Goal: Task Accomplishment & Management: Complete application form

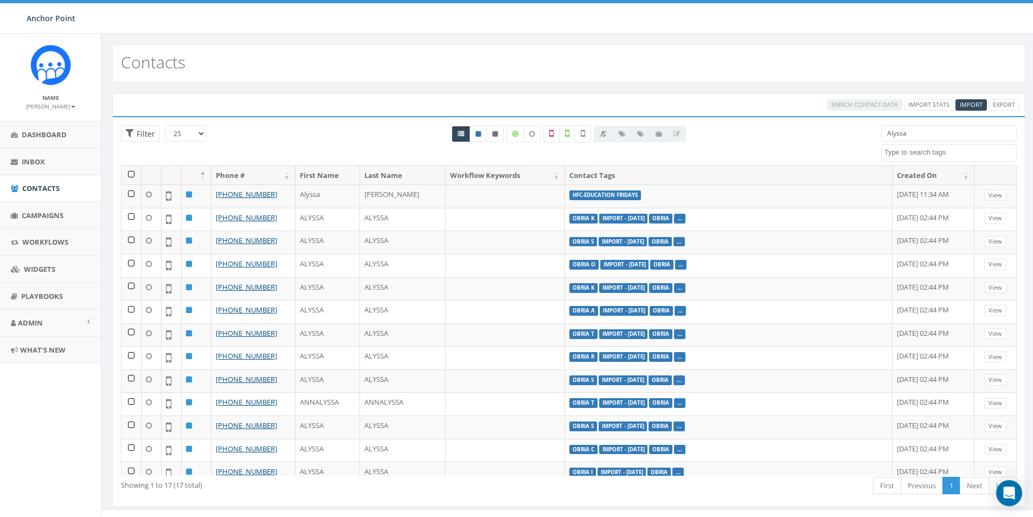
select select
drag, startPoint x: 918, startPoint y: 133, endPoint x: 846, endPoint y: 137, distance: 72.2
click at [859, 135] on div "25 50 100 Filter Alyssa 0613 Donor Dinner 2024/09/12 2024 gala 2025/09/05 2025 …" at bounding box center [569, 145] width 912 height 40
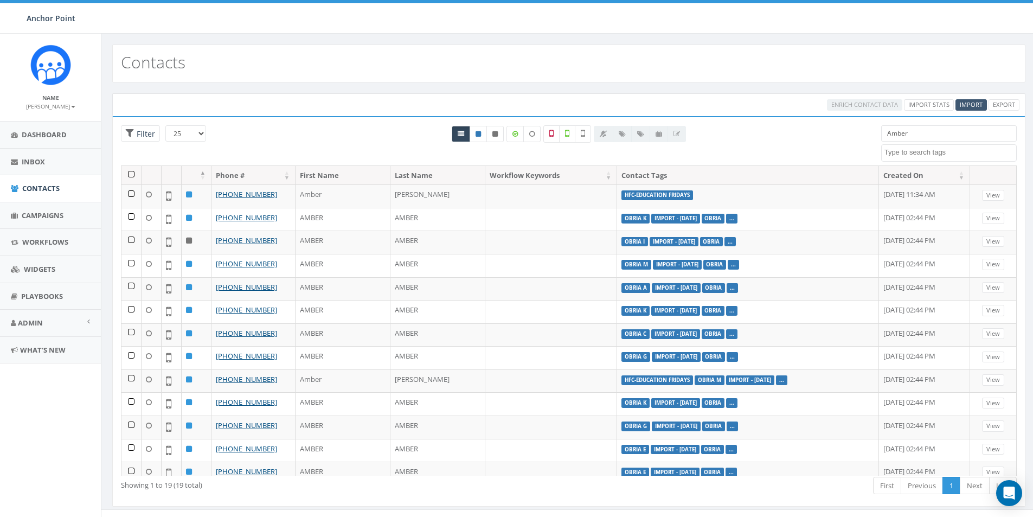
type input "Amber"
click at [967, 102] on span "Import" at bounding box center [970, 104] width 23 height 8
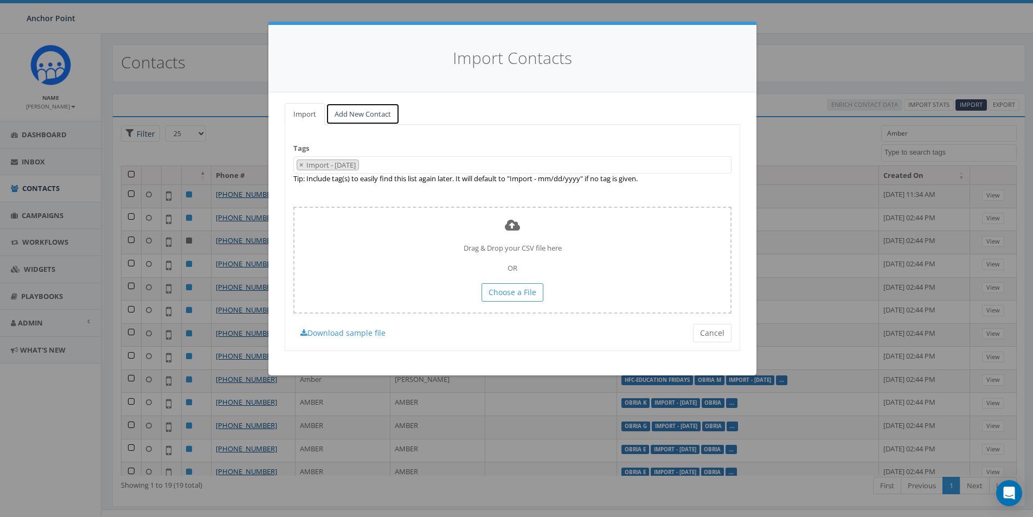
click at [358, 112] on link "Add New Contact" at bounding box center [363, 114] width 74 height 22
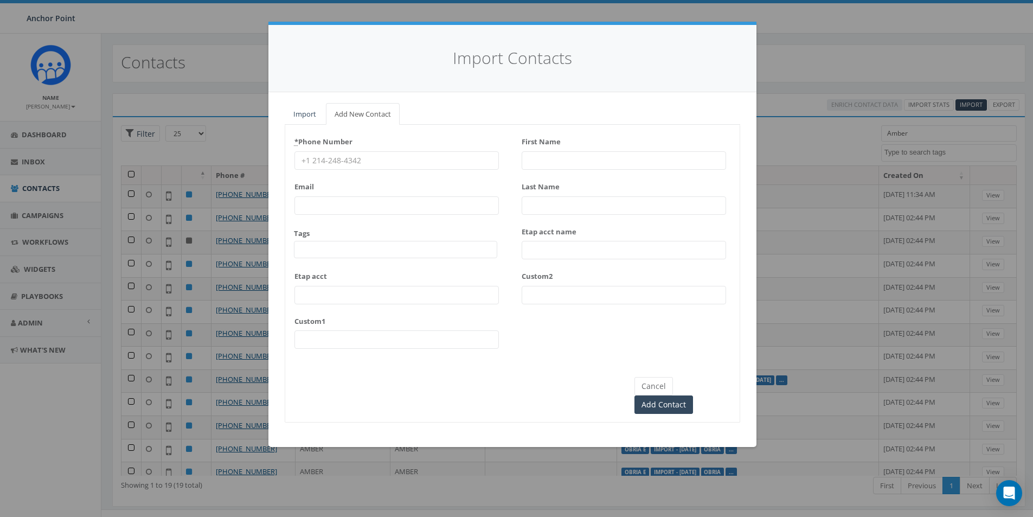
click at [309, 158] on input "* Phone Number" at bounding box center [396, 160] width 204 height 18
type input "832-673-1567"
click at [318, 250] on span at bounding box center [395, 249] width 203 height 17
type textarea "HFC"
select select "HFC-Education Fridays"
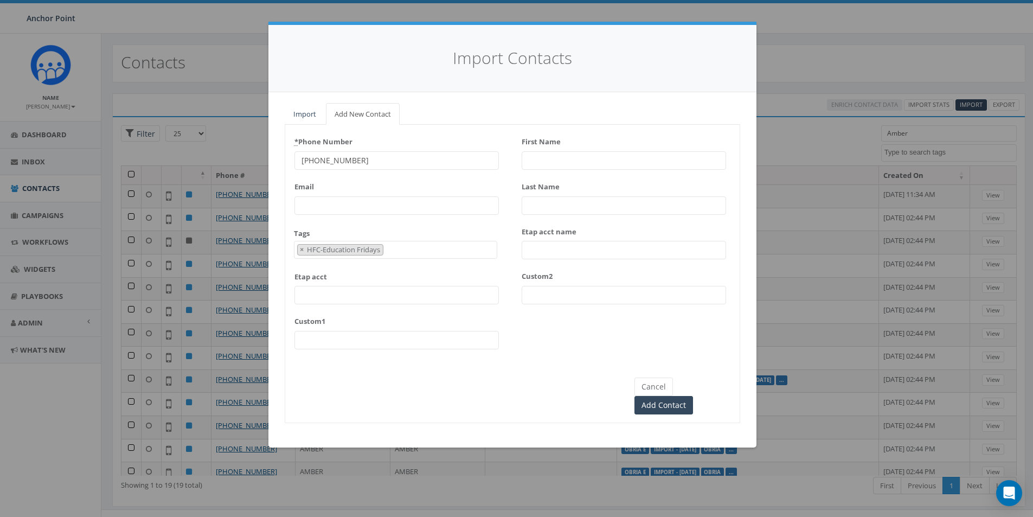
scroll to position [360, 0]
click at [550, 156] on input "First Name" at bounding box center [623, 160] width 204 height 18
type input "Amber"
type input "[PERSON_NAME]"
click at [693, 396] on input "Add Contact" at bounding box center [663, 405] width 59 height 18
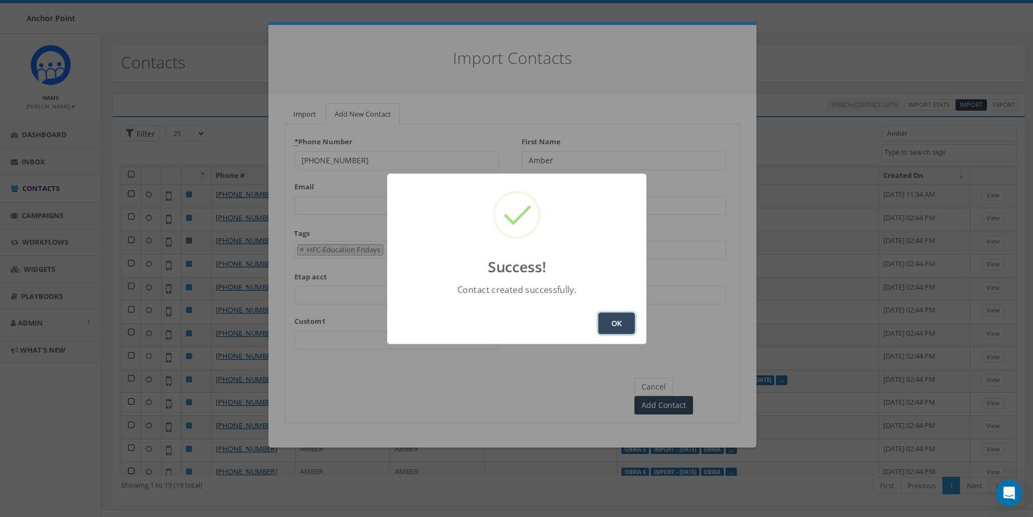
click at [618, 318] on button "OK" at bounding box center [616, 323] width 37 height 22
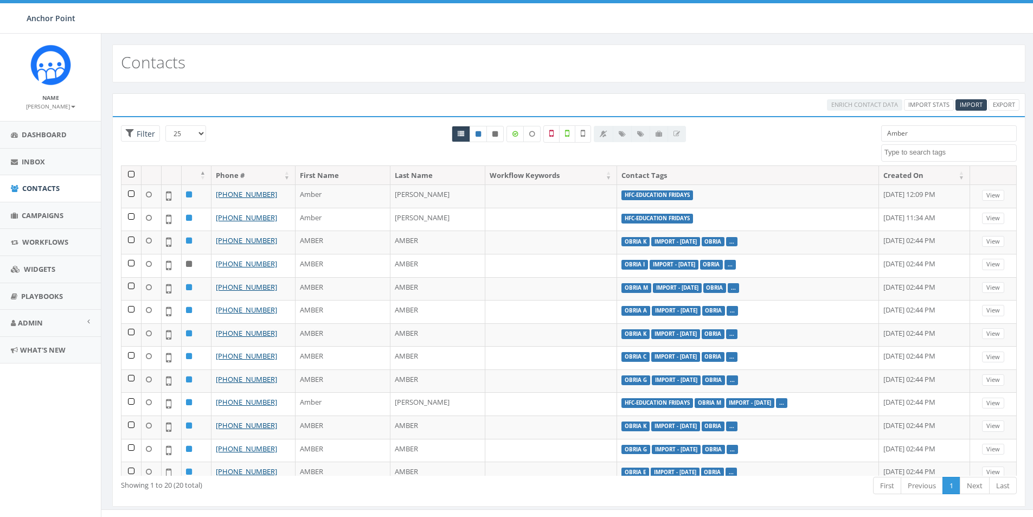
select select
drag, startPoint x: 919, startPoint y: 133, endPoint x: 814, endPoint y: 134, distance: 104.6
click at [847, 139] on div "25 50 100 Filter Amber 0613 Donor Dinner 2024/09/12 2024 gala 2025/09/05 2025 G…" at bounding box center [569, 145] width 912 height 40
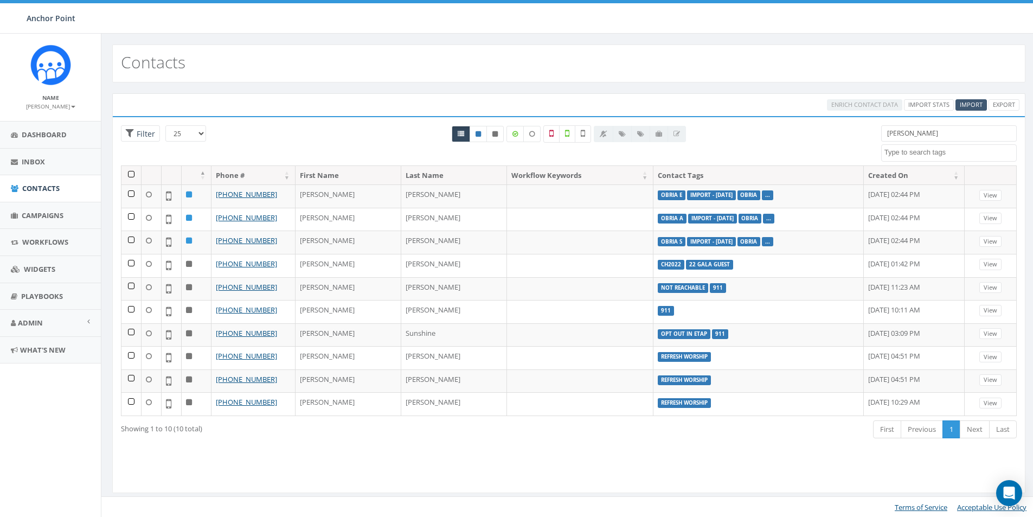
type input "[PERSON_NAME]"
click at [971, 102] on span "Import" at bounding box center [970, 104] width 23 height 8
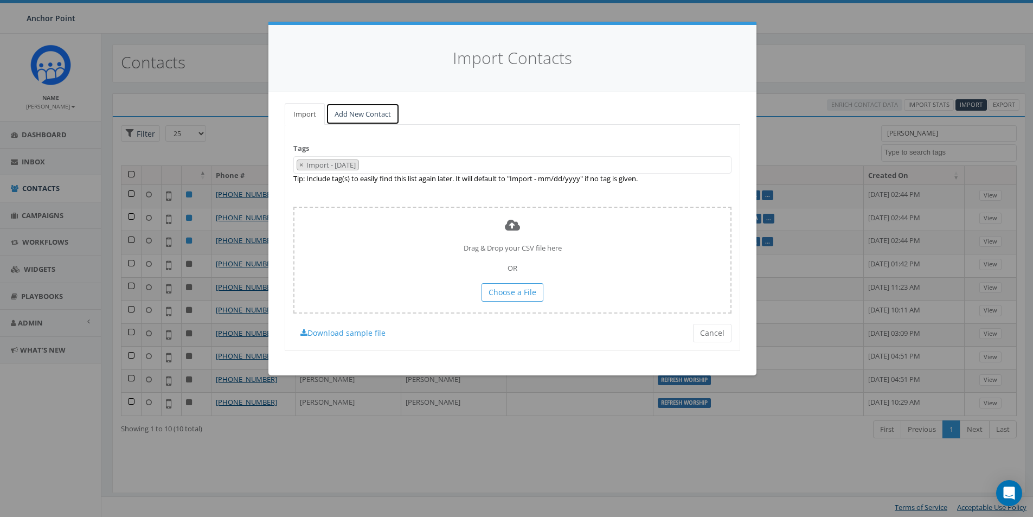
click at [362, 115] on link "Add New Contact" at bounding box center [363, 114] width 74 height 22
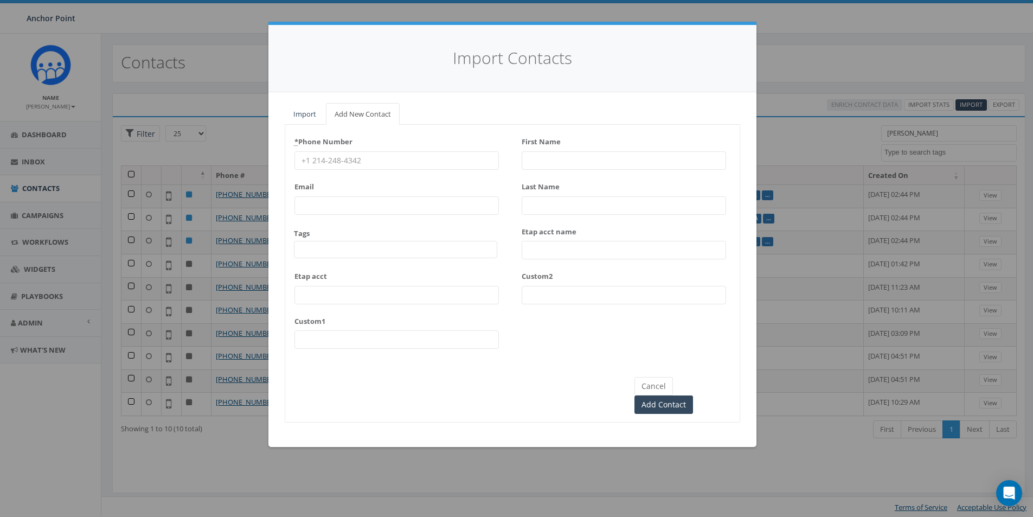
click at [322, 163] on input "* Phone Number" at bounding box center [396, 160] width 204 height 18
type input "318-237-9890"
click at [319, 246] on span at bounding box center [395, 249] width 203 height 17
type textarea "HFC"
select select "HFC-Education Fridays"
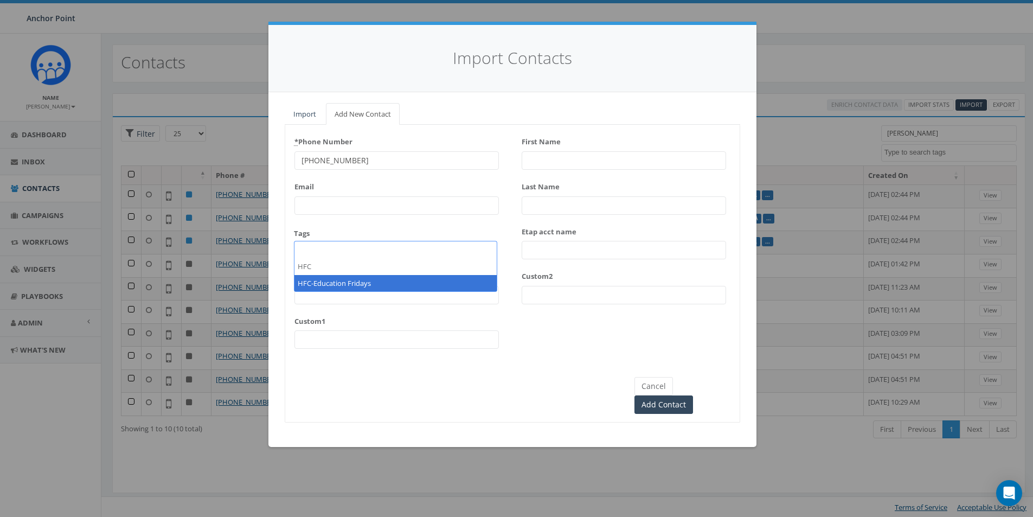
scroll to position [360, 0]
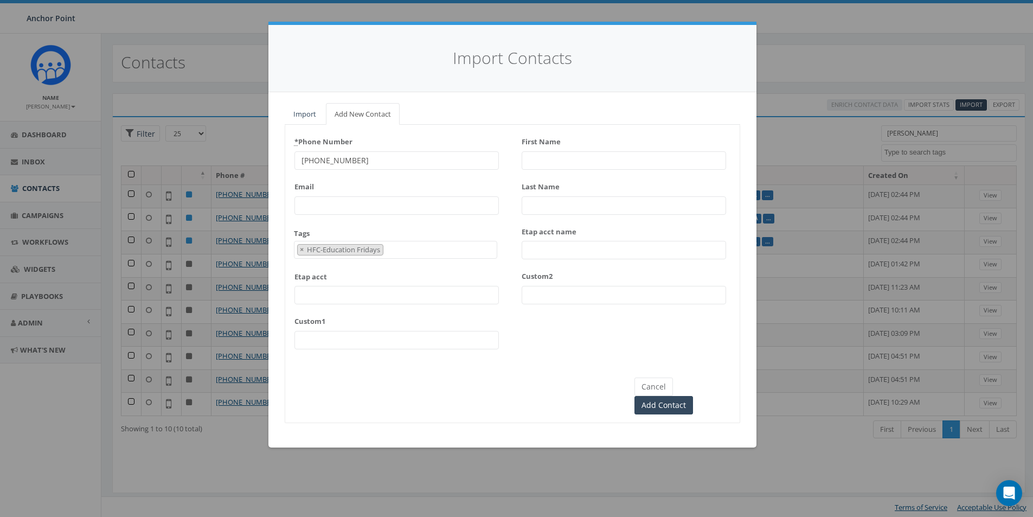
click at [539, 161] on input "First Name" at bounding box center [623, 160] width 204 height 18
type input "Kelly"
type input "Ricks"
click at [693, 396] on input "Add Contact" at bounding box center [663, 405] width 59 height 18
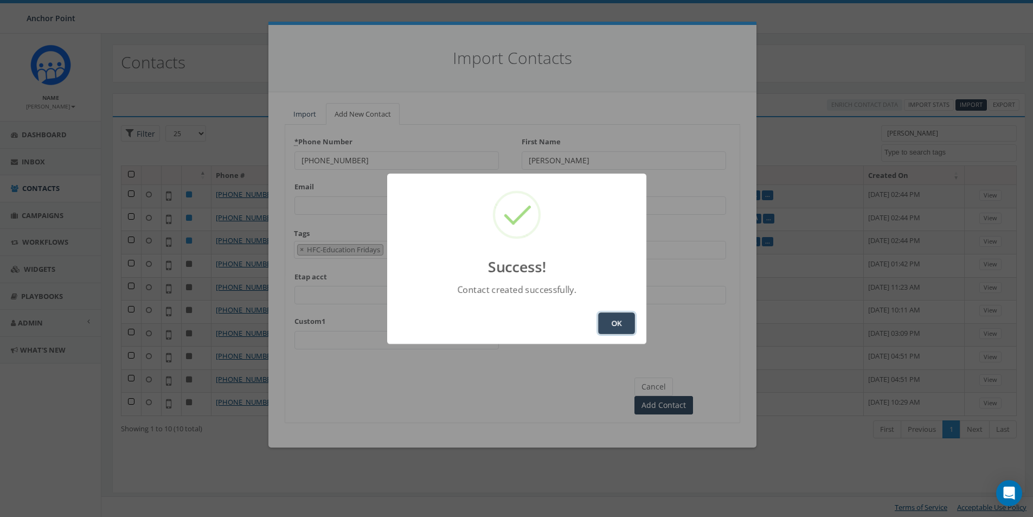
click at [611, 320] on button "OK" at bounding box center [616, 323] width 37 height 22
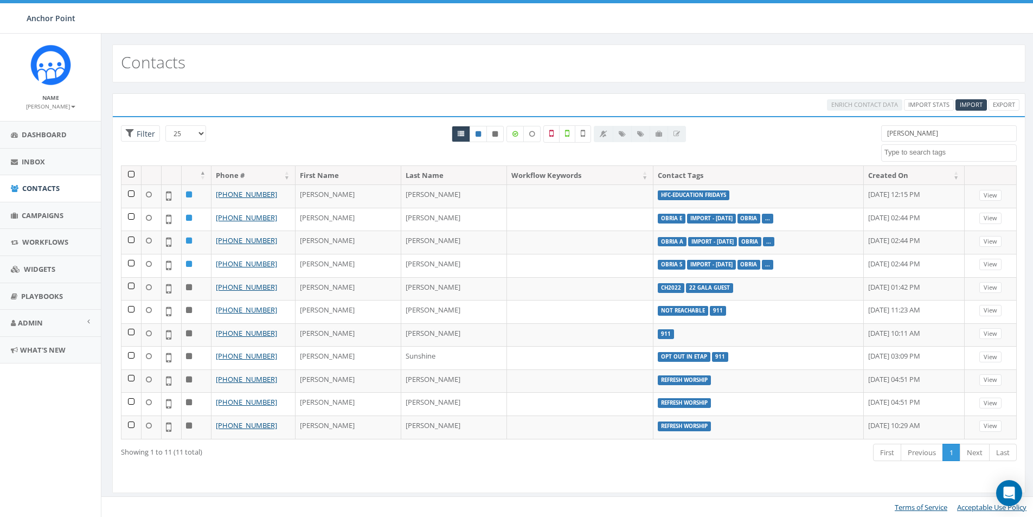
select select
drag, startPoint x: 908, startPoint y: 134, endPoint x: 855, endPoint y: 133, distance: 53.7
click at [859, 133] on div "25 50 100 Filter Kelly 0613 Donor Dinner 2024/09/12 2024 gala 2025/09/05 2025 G…" at bounding box center [569, 145] width 912 height 40
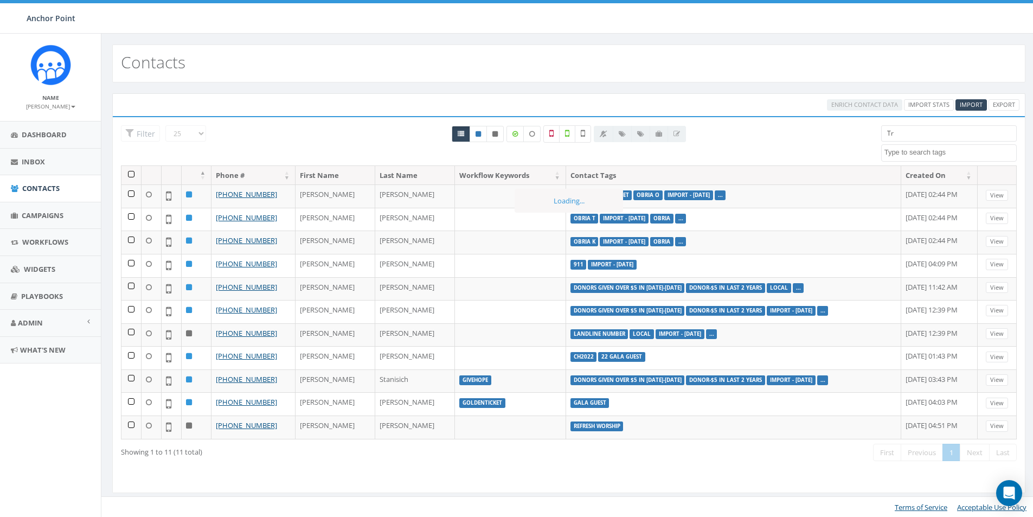
type input "T"
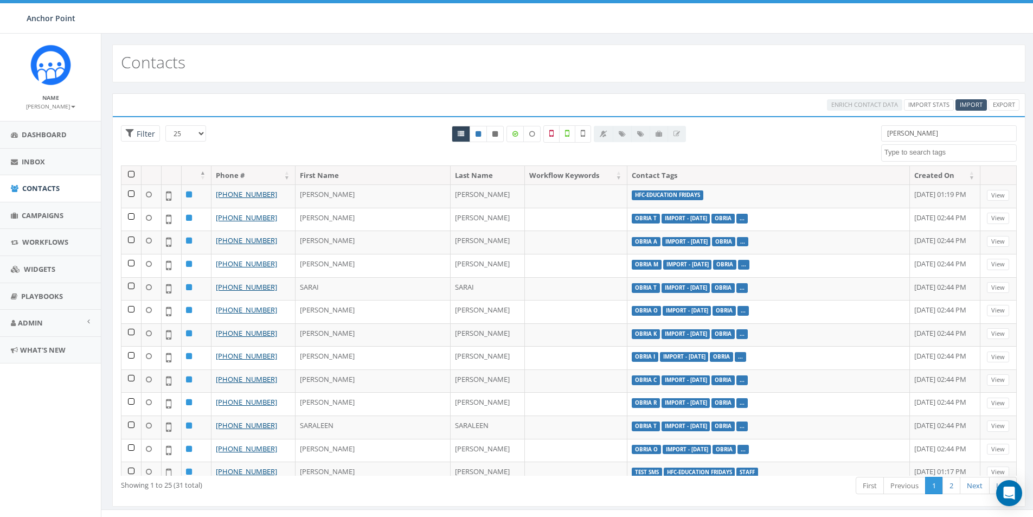
type input "Sara"
click at [971, 102] on span "Import" at bounding box center [970, 104] width 23 height 8
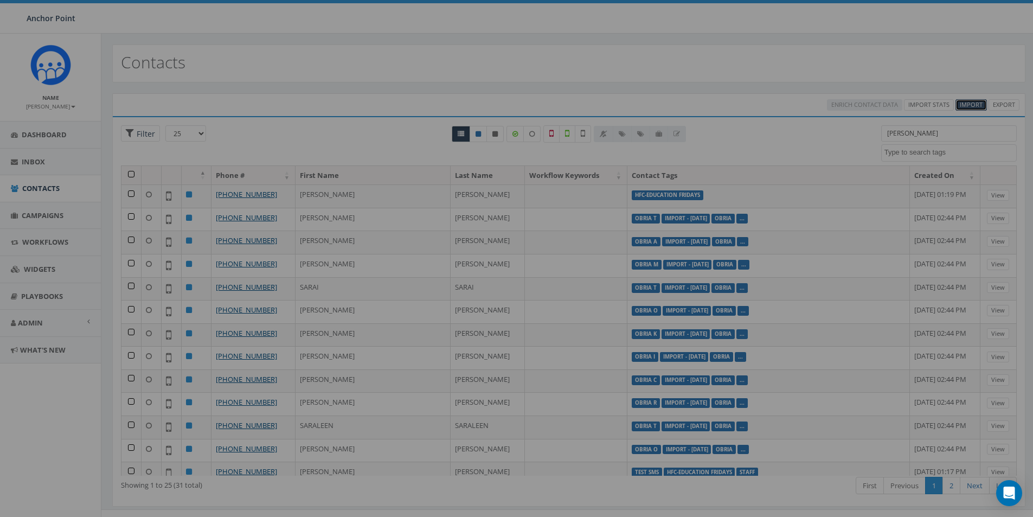
select select
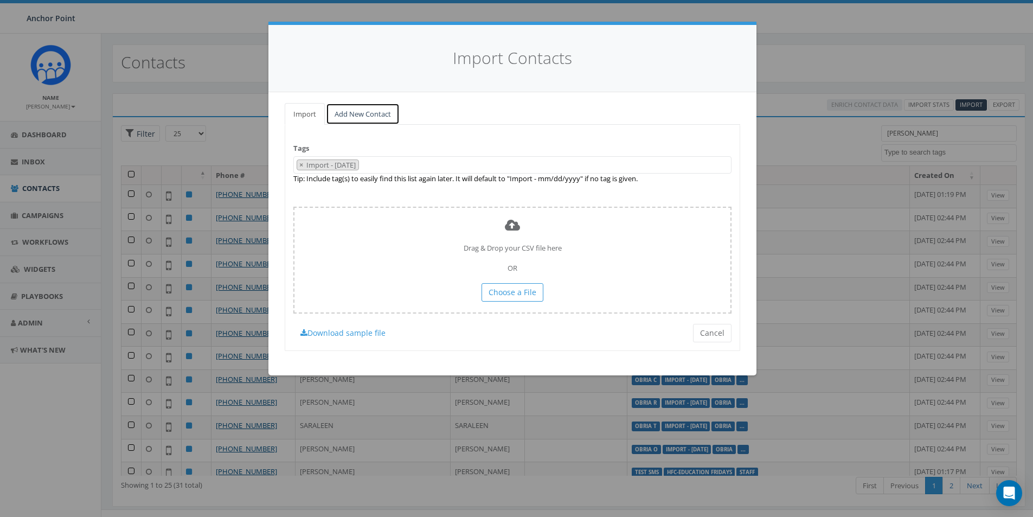
click at [365, 111] on link "Add New Contact" at bounding box center [363, 114] width 74 height 22
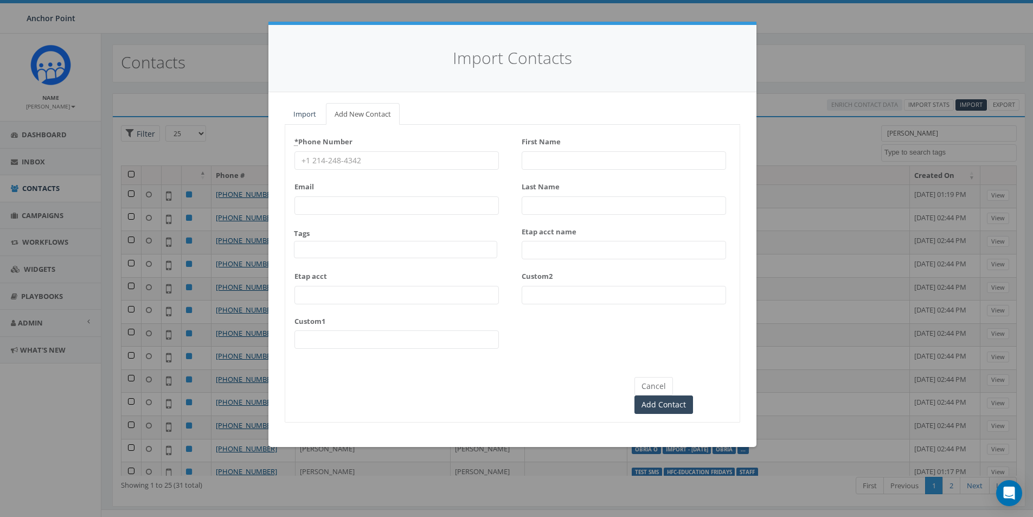
click at [335, 162] on input "* Phone Number" at bounding box center [396, 160] width 204 height 18
type input "713-548-7593"
click at [326, 252] on span at bounding box center [395, 249] width 203 height 17
type textarea "HFC"
select select "HFC-Education Fridays"
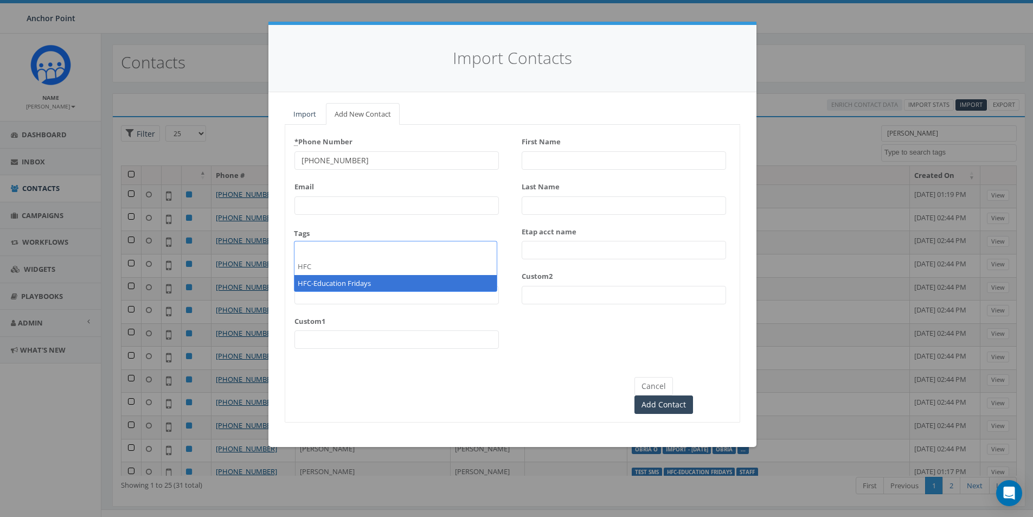
scroll to position [360, 0]
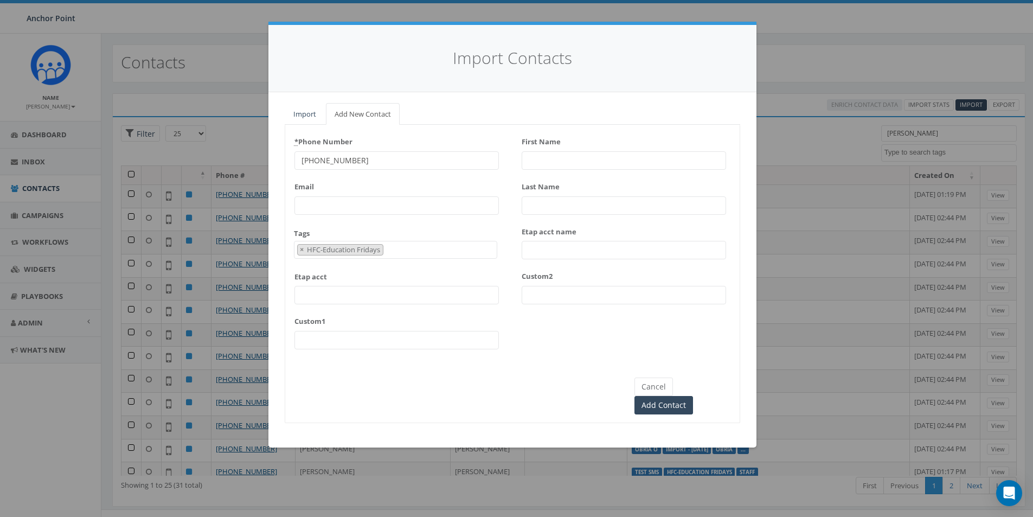
click at [547, 159] on input "First Name" at bounding box center [623, 160] width 204 height 18
type input "Sara"
type input "Fasti"
click at [693, 396] on input "Add Contact" at bounding box center [663, 405] width 59 height 18
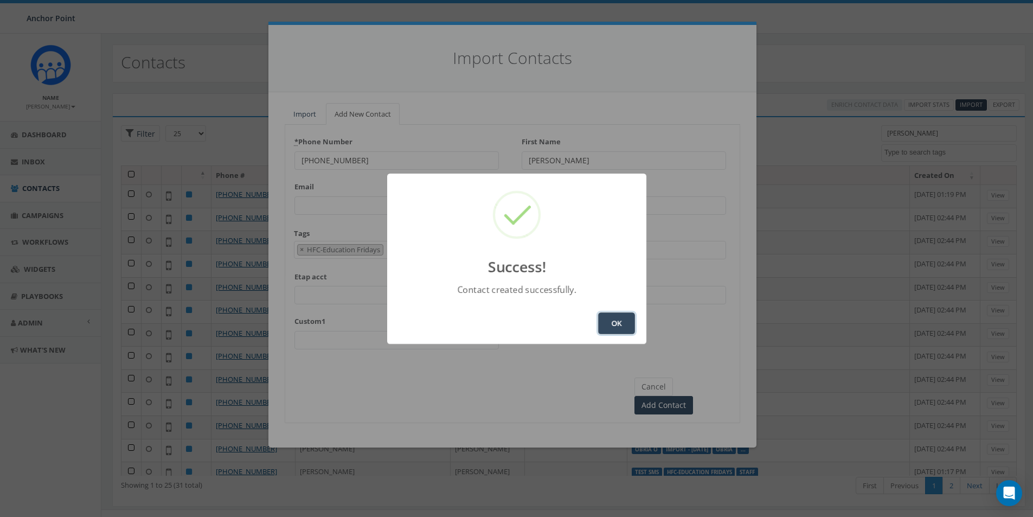
click at [608, 322] on button "OK" at bounding box center [616, 323] width 37 height 22
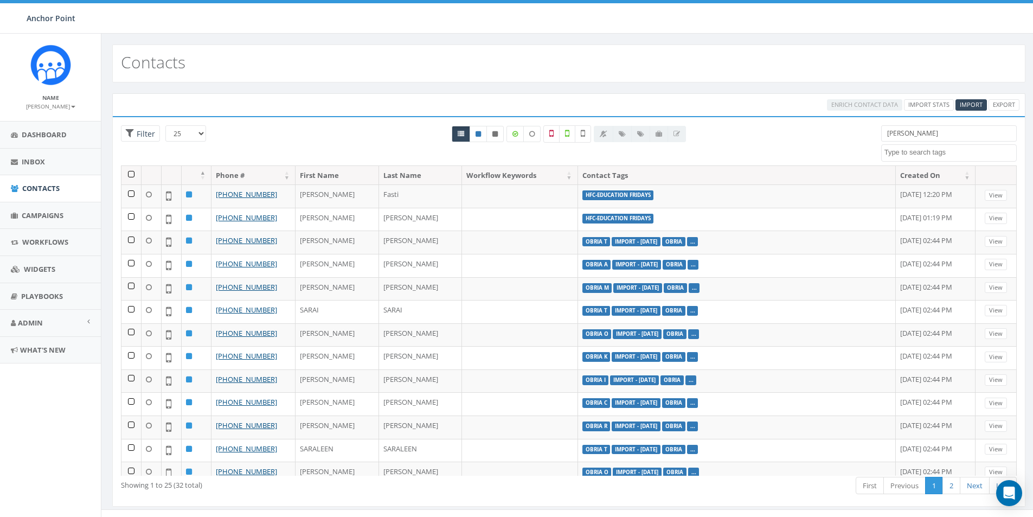
select select
drag, startPoint x: 907, startPoint y: 136, endPoint x: 861, endPoint y: 131, distance: 46.8
click at [861, 131] on div "25 50 100 Filter Sara 0613 Donor Dinner 2024/09/12 2024 gala 2025/09/05 2025 Ga…" at bounding box center [569, 145] width 912 height 40
click at [970, 106] on span "Import" at bounding box center [970, 104] width 23 height 8
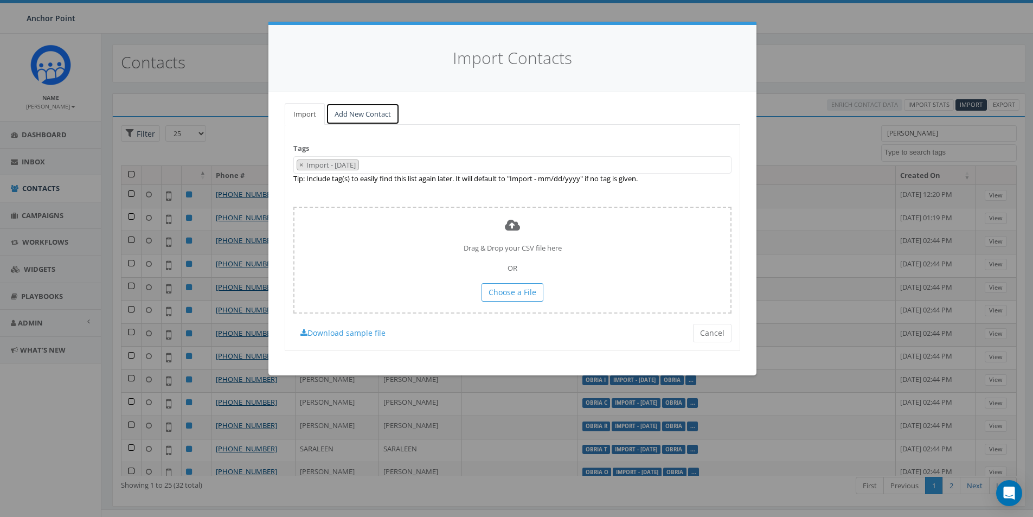
click at [358, 116] on link "Add New Contact" at bounding box center [363, 114] width 74 height 22
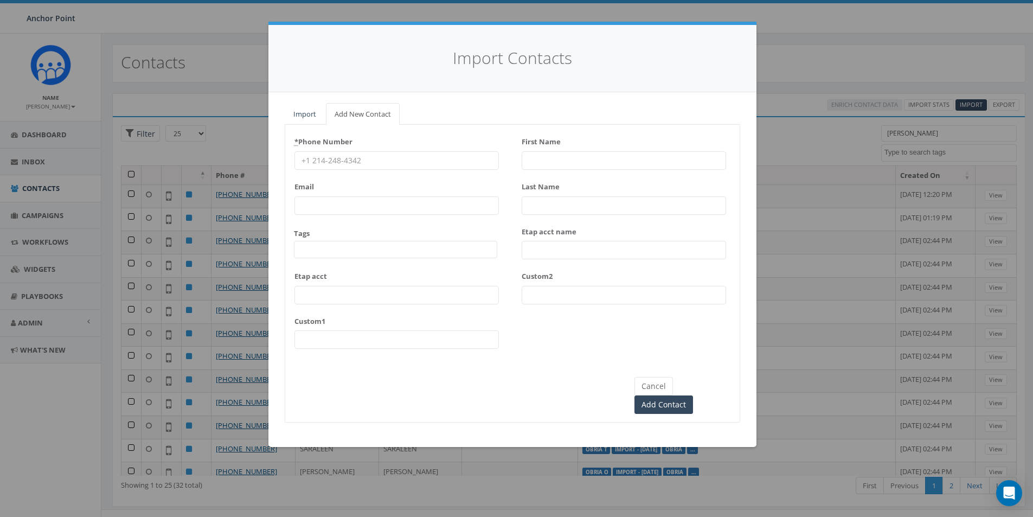
click at [329, 158] on input "* Phone Number" at bounding box center [396, 160] width 204 height 18
type input "281-662-6923"
click at [318, 247] on span at bounding box center [395, 249] width 203 height 17
type textarea "HFC"
select select "HFC-Education Fridays"
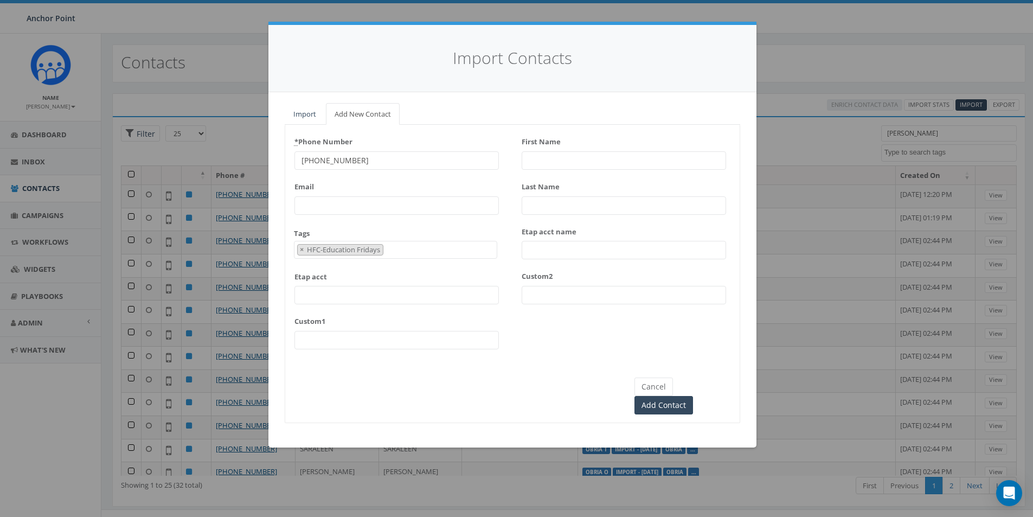
scroll to position [360, 0]
click at [544, 160] on input "First Name" at bounding box center [623, 160] width 204 height 18
type input "James"
type input "Wilson"
click at [693, 396] on input "Add Contact" at bounding box center [663, 405] width 59 height 18
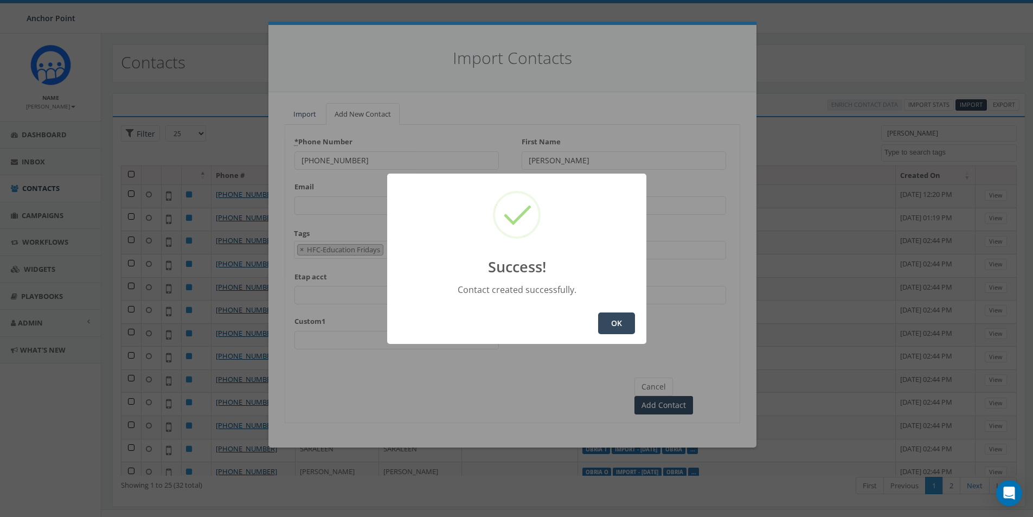
click at [611, 320] on button "OK" at bounding box center [616, 323] width 37 height 22
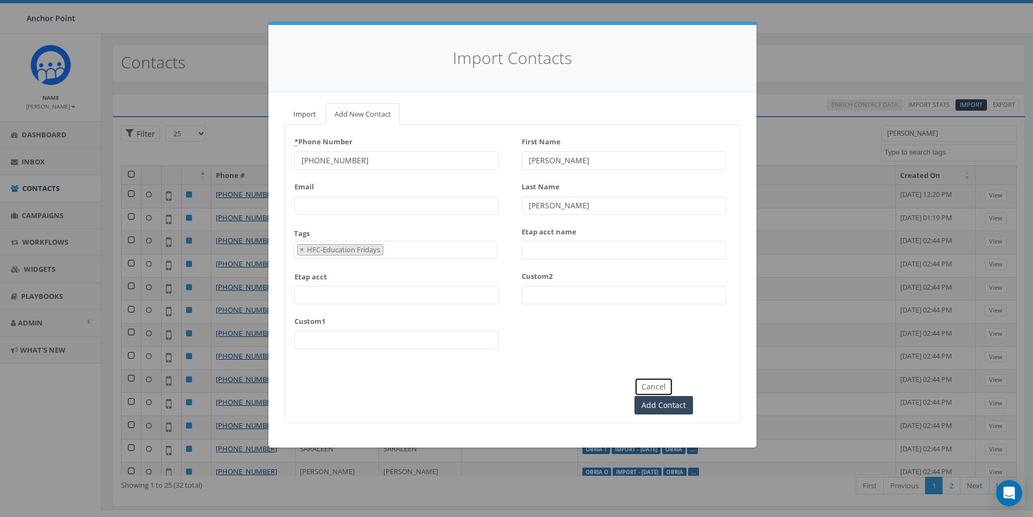
click at [646, 383] on button "Cancel" at bounding box center [653, 386] width 38 height 18
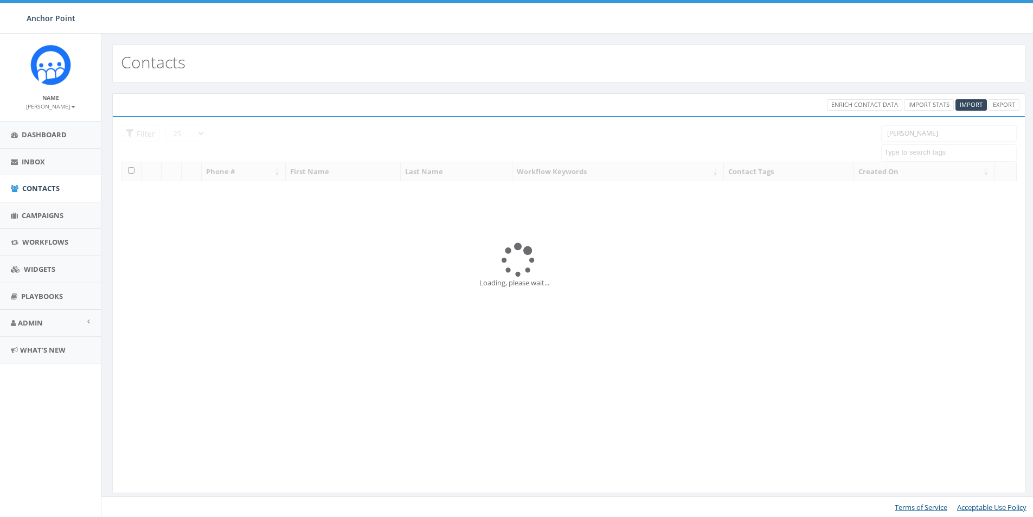
select select
click at [976, 107] on span "Import" at bounding box center [970, 104] width 23 height 8
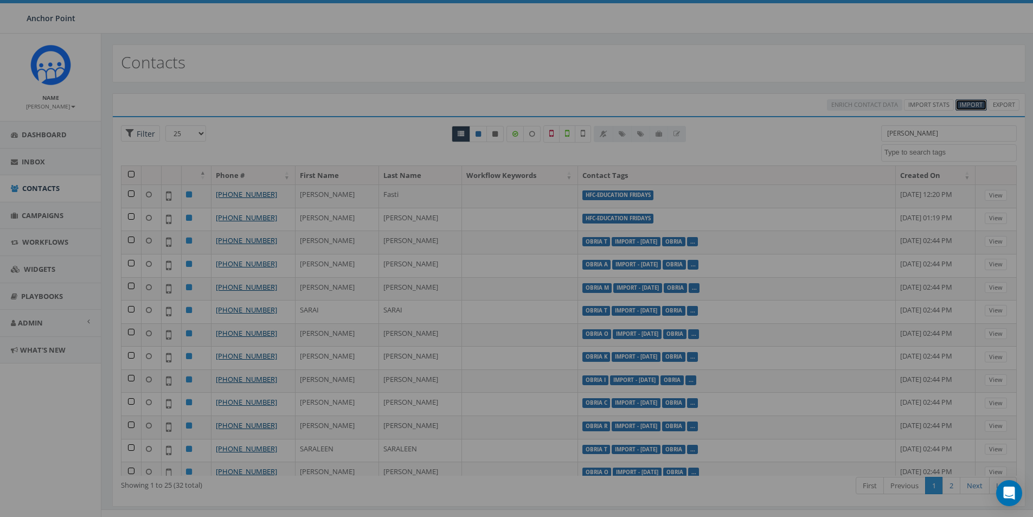
select select
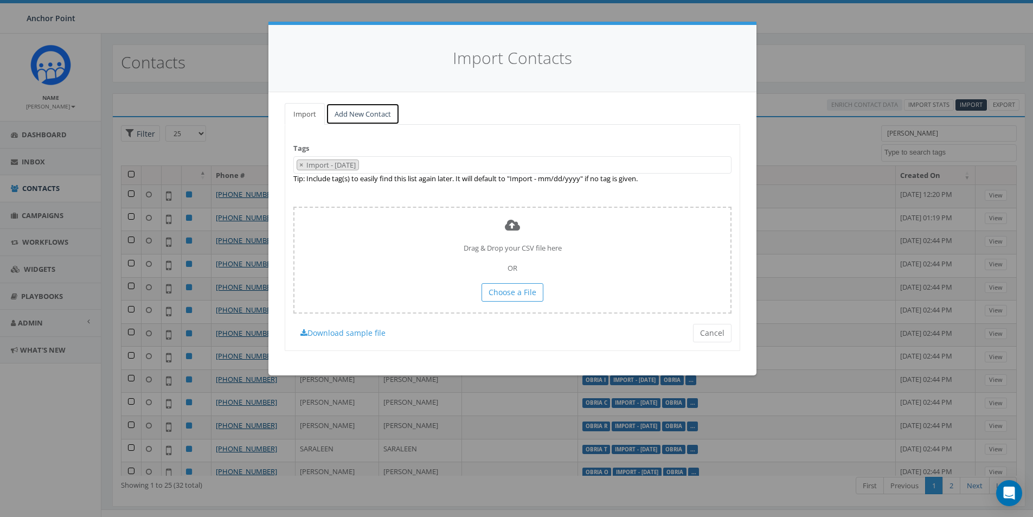
click at [352, 113] on link "Add New Contact" at bounding box center [363, 114] width 74 height 22
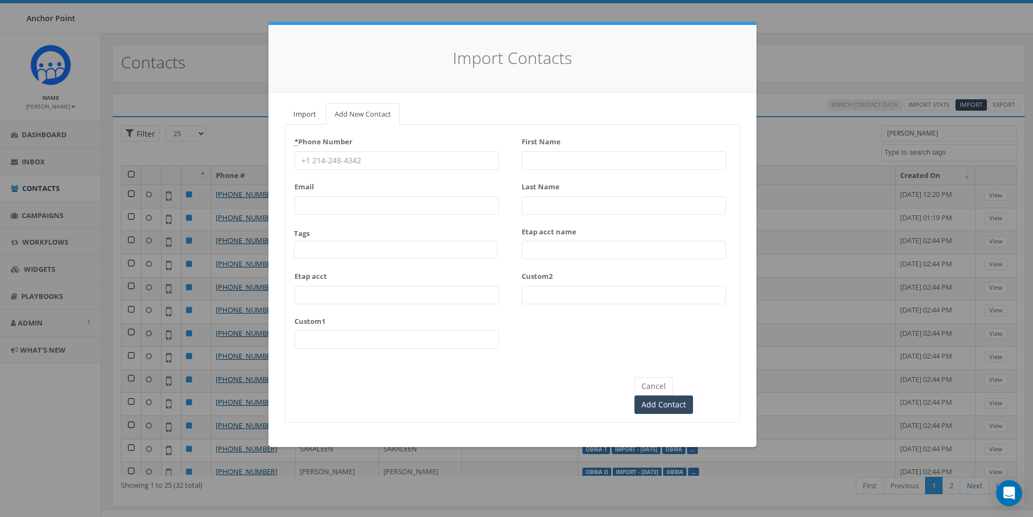
click at [309, 163] on input "* Phone Number" at bounding box center [396, 160] width 204 height 18
type input "713-501-7672"
click at [313, 249] on span at bounding box center [395, 249] width 203 height 17
type textarea "HFC"
select select "HFC-Education Fridays"
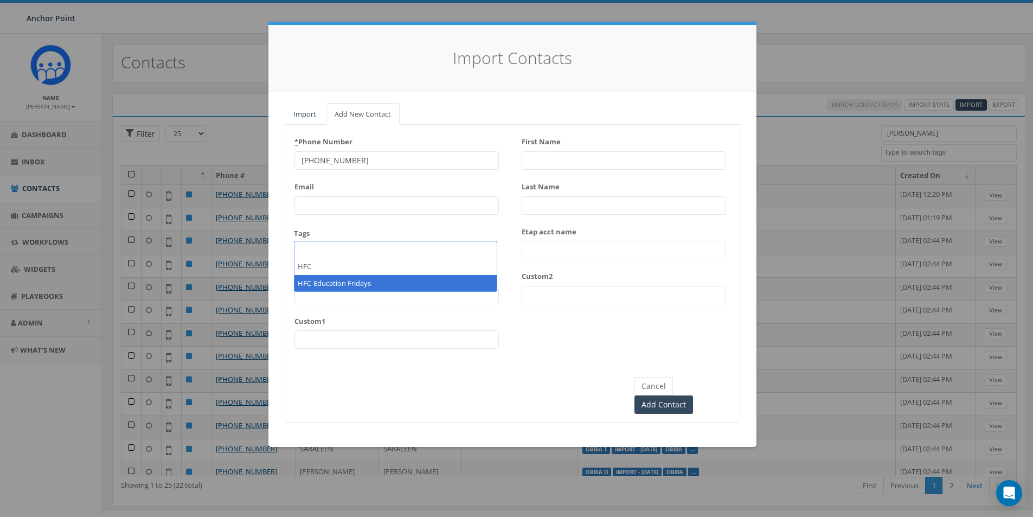
scroll to position [360, 0]
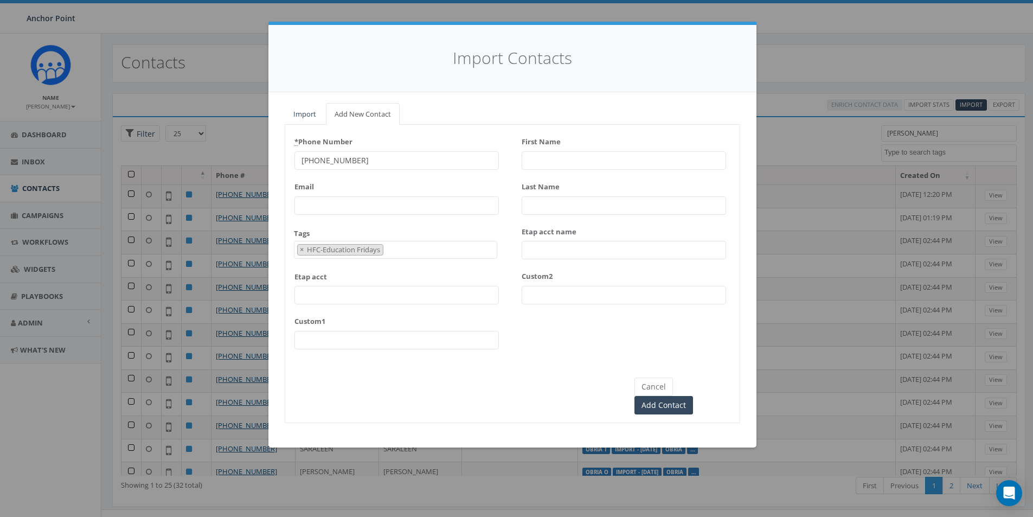
click at [549, 157] on input "First Name" at bounding box center [623, 160] width 204 height 18
type input "Alanna"
type input "Adams"
click at [693, 396] on input "Add Contact" at bounding box center [663, 405] width 59 height 18
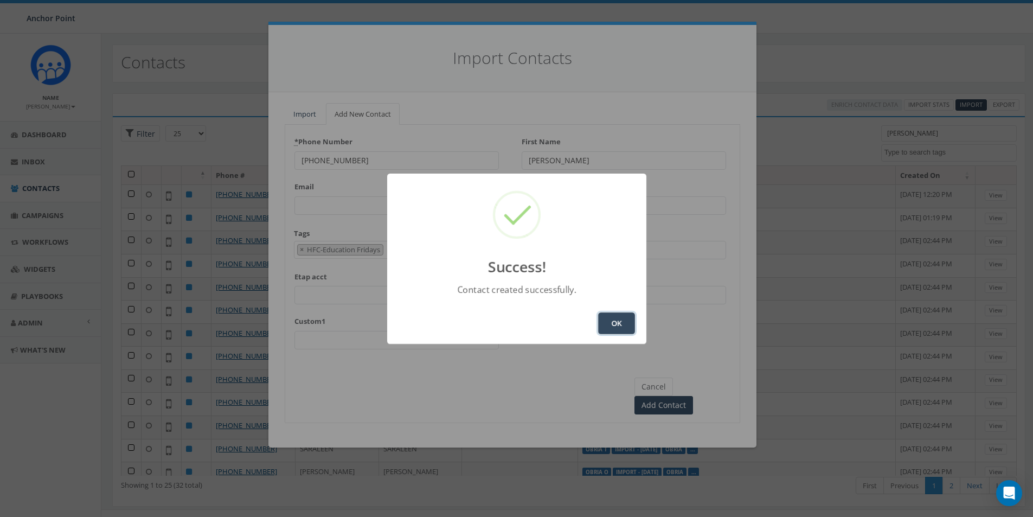
click at [616, 319] on button "OK" at bounding box center [616, 323] width 37 height 22
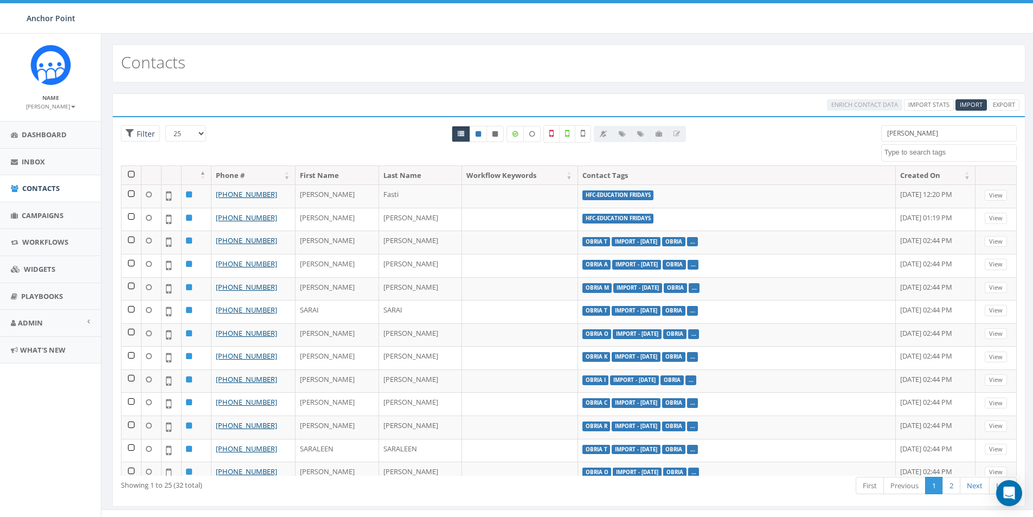
select select
drag, startPoint x: 911, startPoint y: 132, endPoint x: 814, endPoint y: 145, distance: 98.4
click at [838, 134] on div "25 50 100 Filter [PERSON_NAME] 0613 Donor Dinner [DATE] 2024 gala [DATE] 2025 G…" at bounding box center [569, 145] width 912 height 40
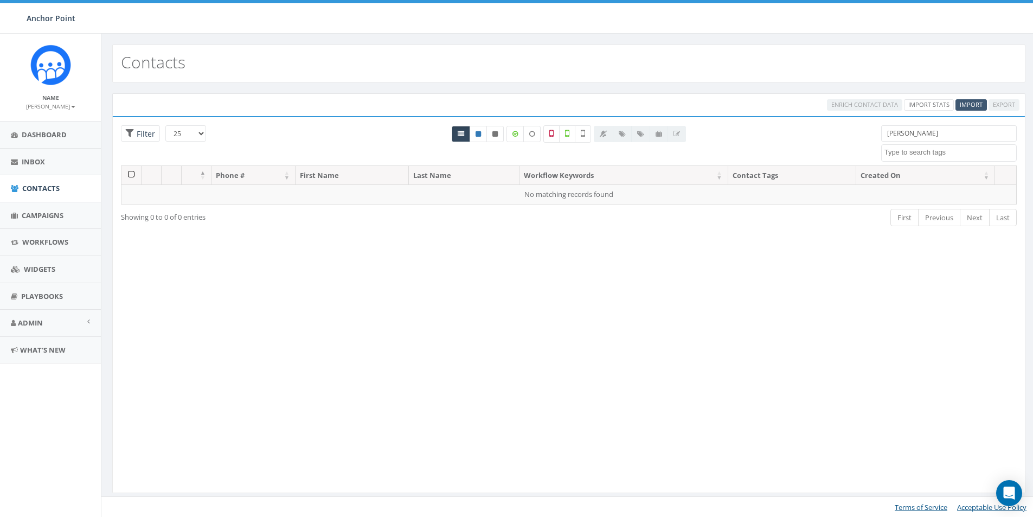
type input "[PERSON_NAME]"
click at [974, 107] on span "Import" at bounding box center [970, 104] width 23 height 8
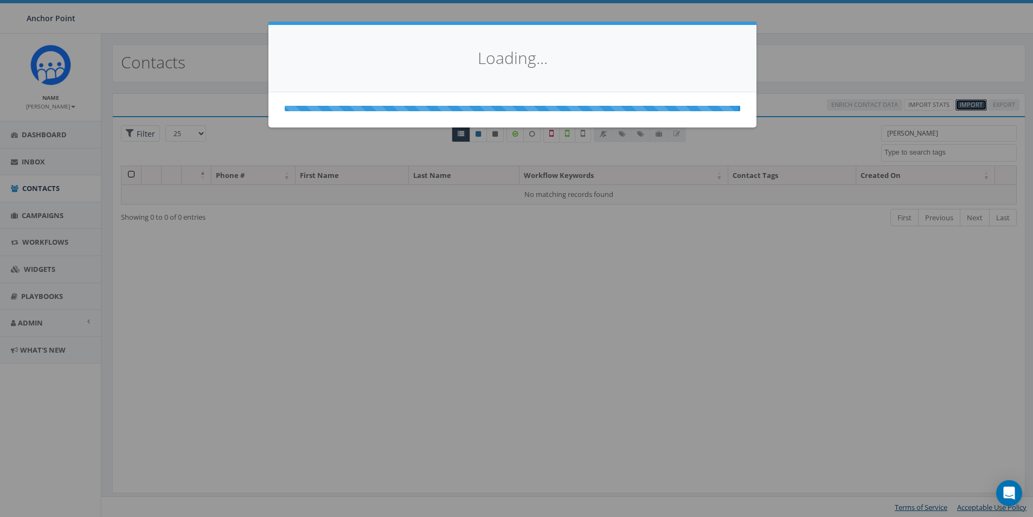
select select
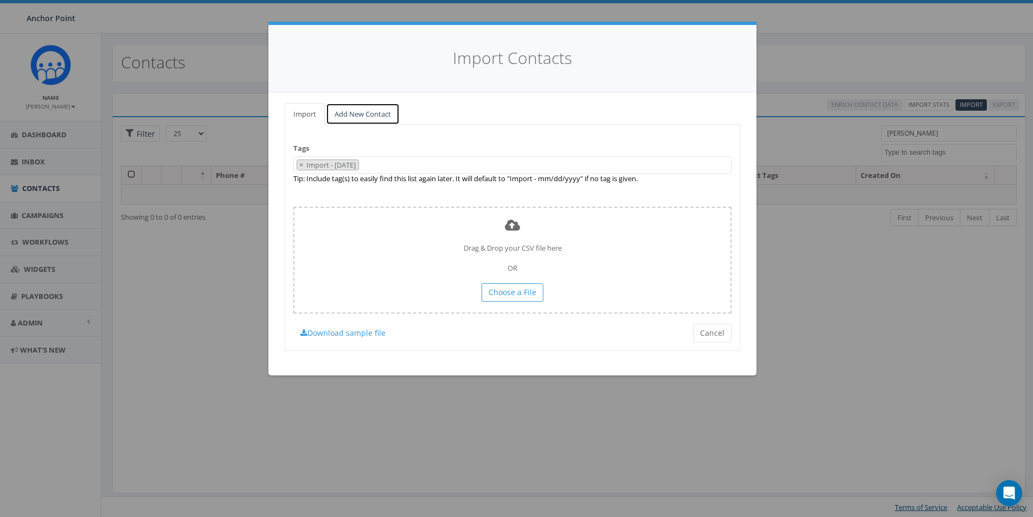
click at [381, 111] on link "Add New Contact" at bounding box center [363, 114] width 74 height 22
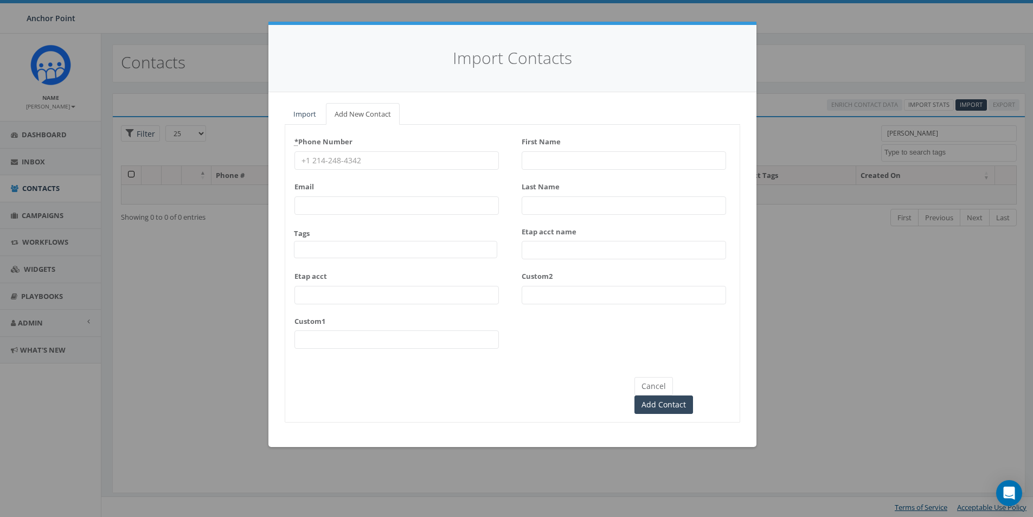
click at [362, 154] on input "* Phone Number" at bounding box center [396, 160] width 204 height 18
type input "[PHONE_NUMBER]"
click at [316, 246] on span at bounding box center [395, 249] width 203 height 17
type textarea "HFC"
select select "HFC-Education Fridays"
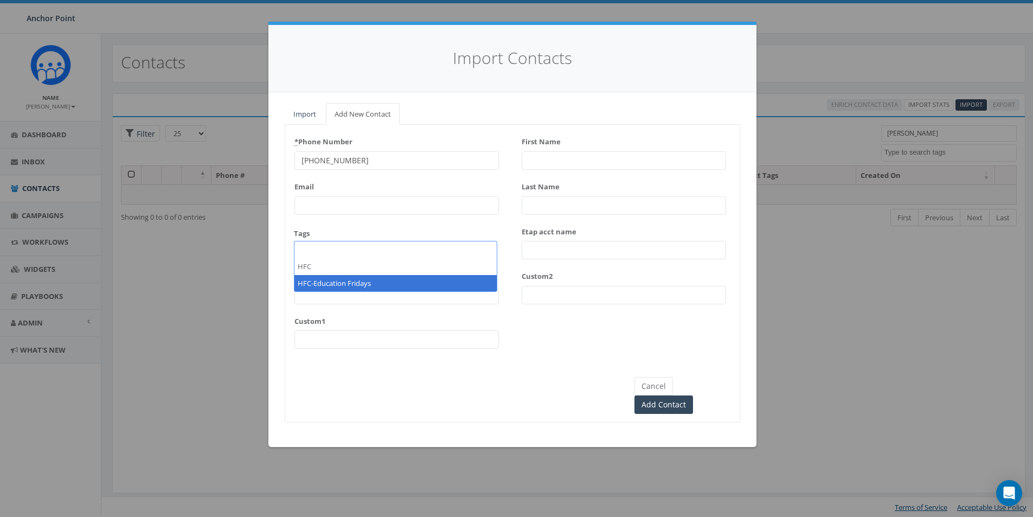
scroll to position [360, 0]
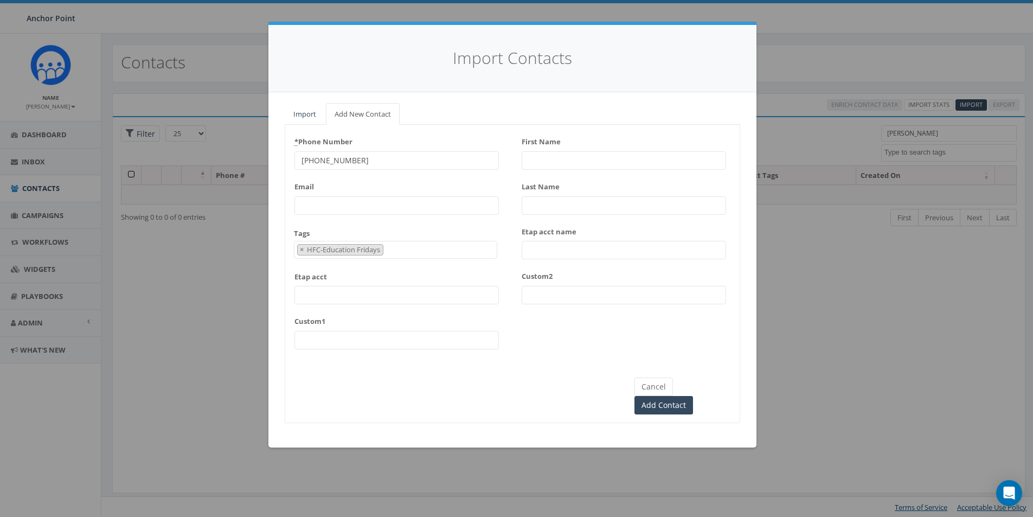
click at [531, 158] on input "First Name" at bounding box center [623, 160] width 204 height 18
type input "[PERSON_NAME]"
click at [692, 396] on input "Add Contact" at bounding box center [663, 405] width 59 height 18
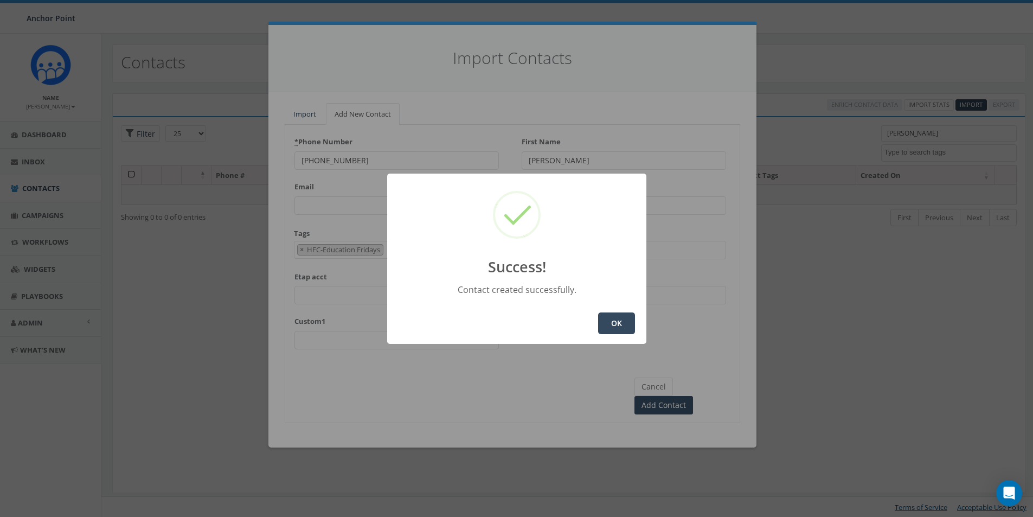
click at [621, 320] on button "OK" at bounding box center [616, 323] width 37 height 22
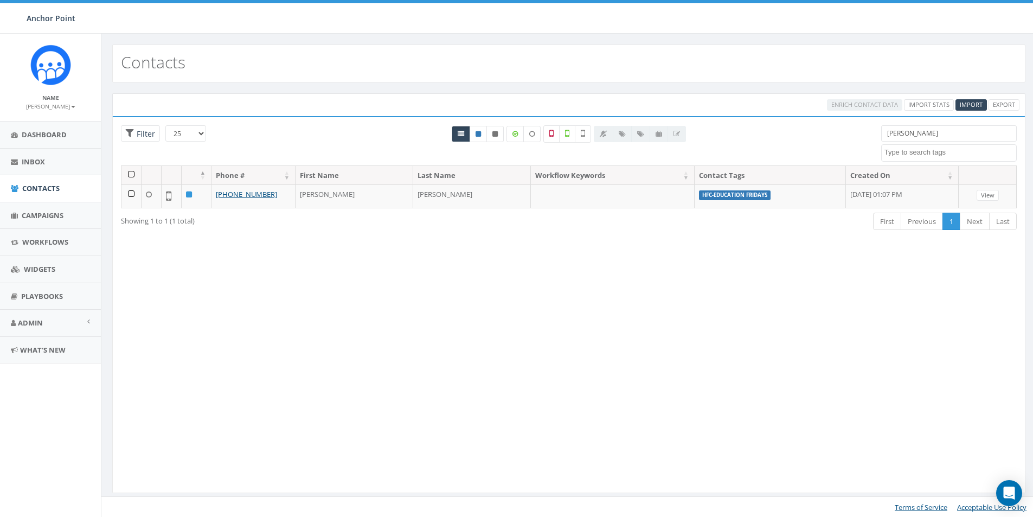
select select
drag, startPoint x: 916, startPoint y: 132, endPoint x: 878, endPoint y: 136, distance: 38.6
click at [878, 136] on div "Josie 0613 Donor Dinner 2024/09/12 2024 gala 2025/09/05 2025 Gala Table Host 20…" at bounding box center [949, 143] width 152 height 36
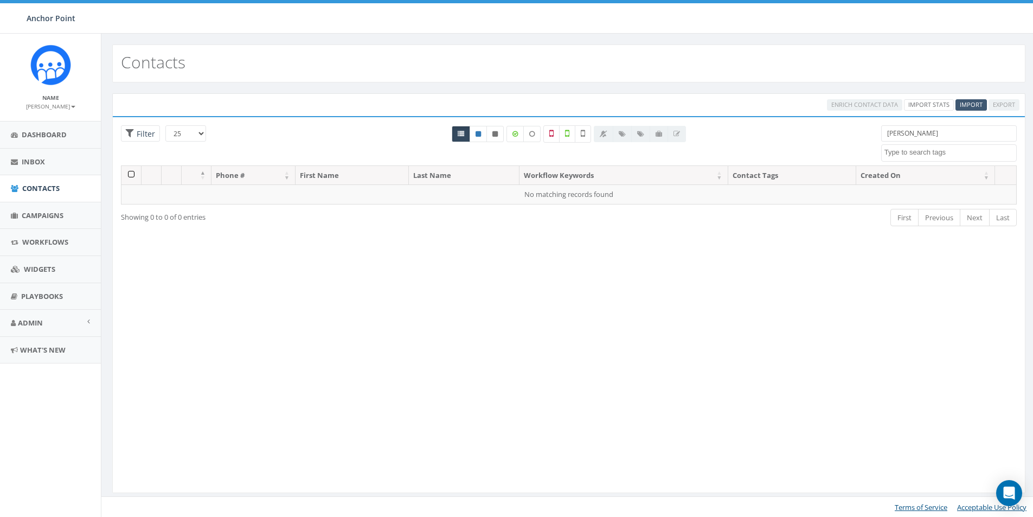
type input "[PERSON_NAME]"
click at [972, 104] on span "Import" at bounding box center [970, 104] width 23 height 8
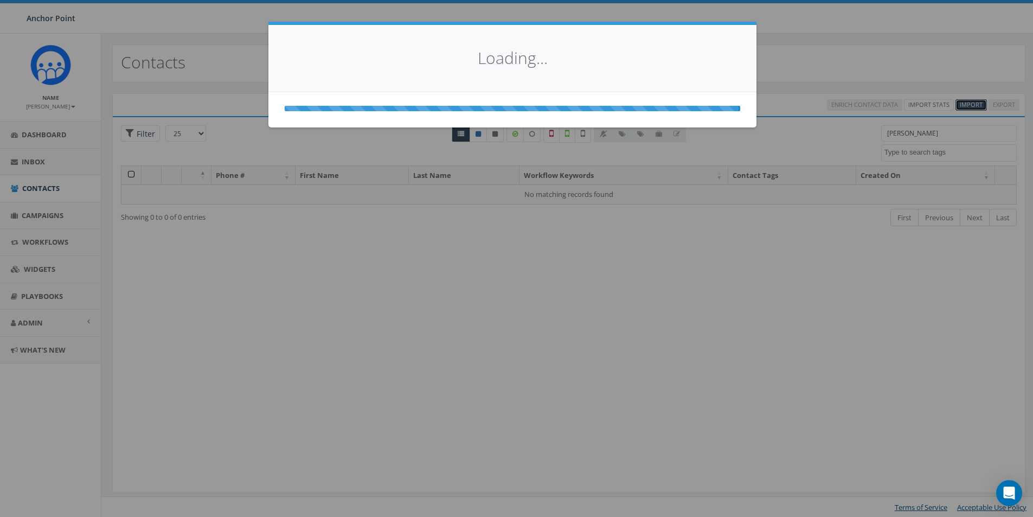
select select
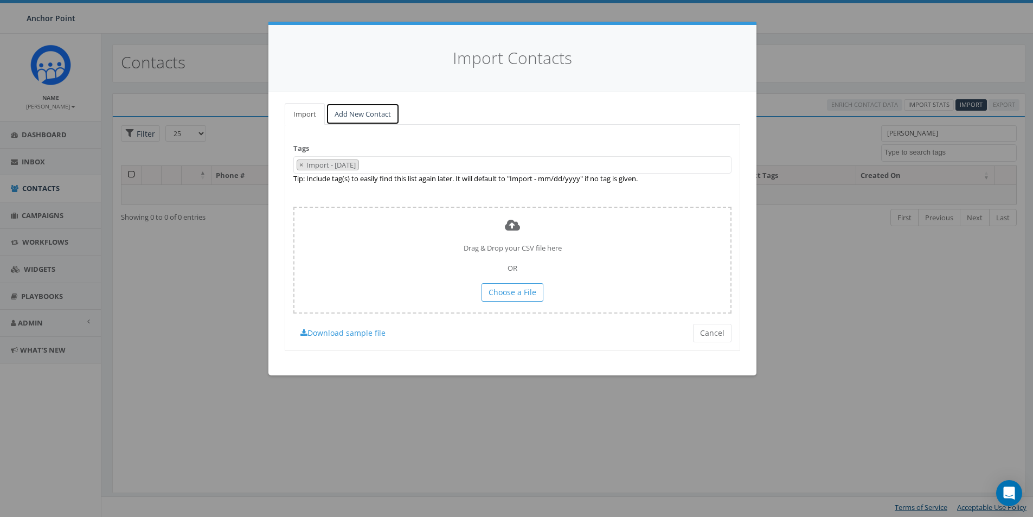
click at [369, 113] on link "Add New Contact" at bounding box center [363, 114] width 74 height 22
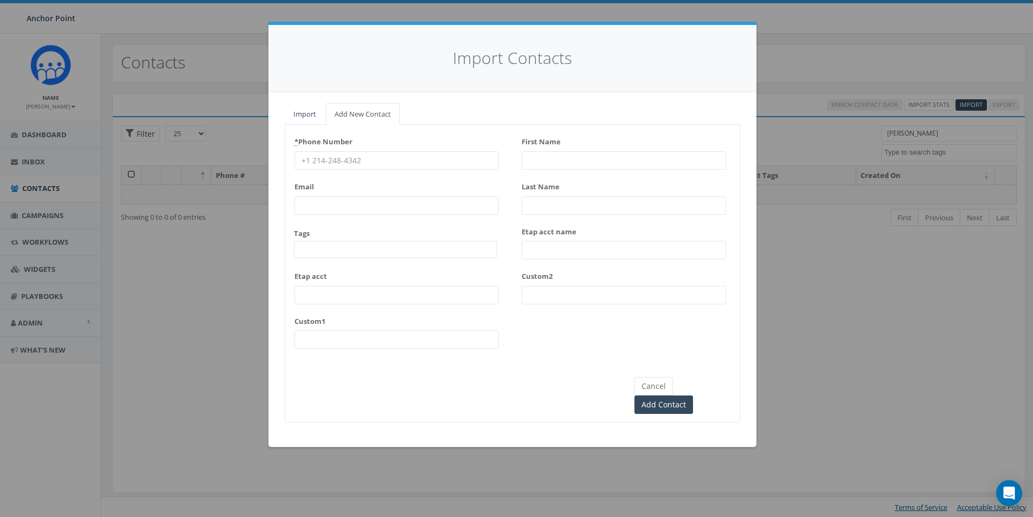
click at [333, 157] on input "* Phone Number" at bounding box center [396, 160] width 204 height 18
type input "346-208-9211"
click at [337, 254] on span at bounding box center [395, 249] width 203 height 17
type textarea "HFC"
select select "HFC-Education Fridays"
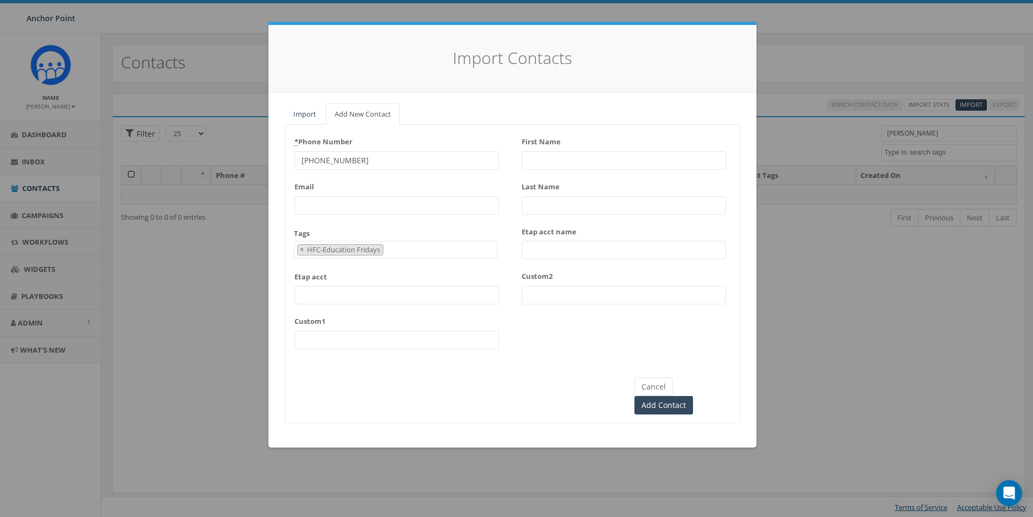
scroll to position [360, 0]
click at [545, 157] on input "First Name" at bounding box center [623, 160] width 204 height 18
type input "[PERSON_NAME]"
click at [532, 203] on input "Porest" at bounding box center [623, 205] width 204 height 18
type input "Forest"
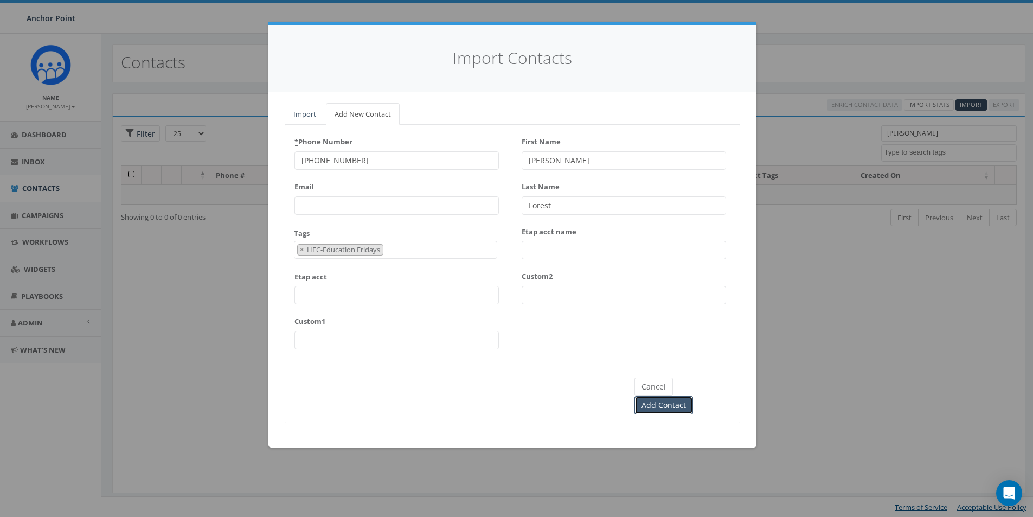
click at [693, 396] on input "Add Contact" at bounding box center [663, 405] width 59 height 18
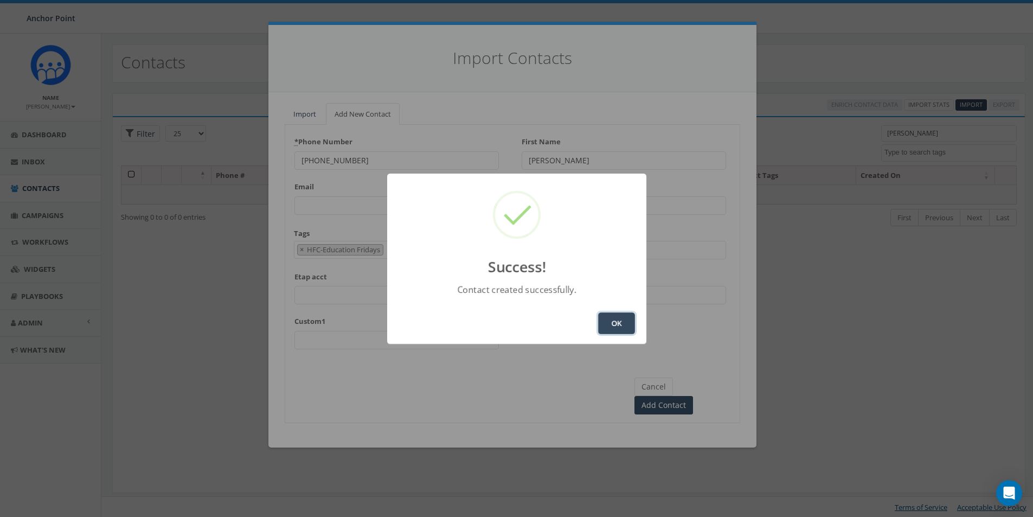
click at [617, 318] on button "OK" at bounding box center [616, 323] width 37 height 22
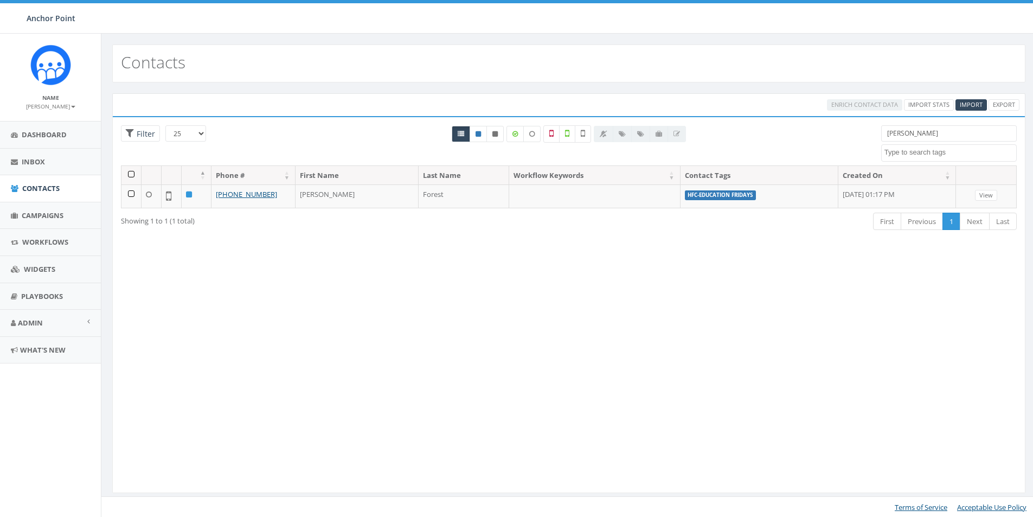
select select
click at [970, 102] on span "Import" at bounding box center [970, 104] width 23 height 8
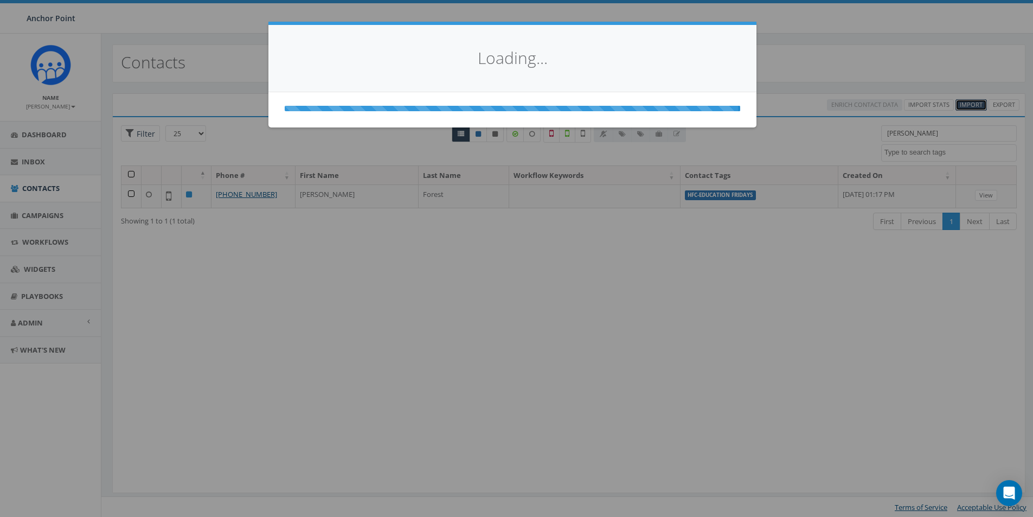
select select
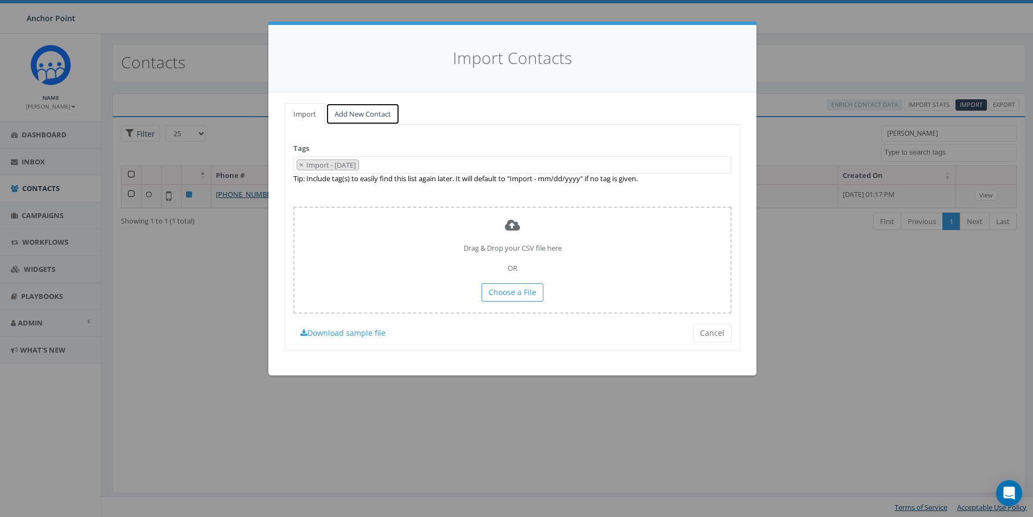
click at [359, 111] on link "Add New Contact" at bounding box center [363, 114] width 74 height 22
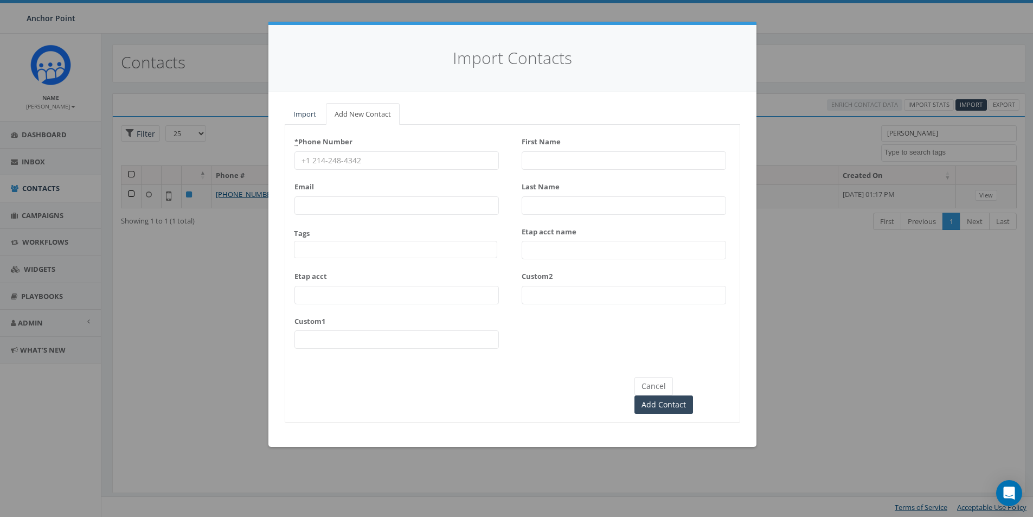
click at [343, 160] on input "* Phone Number" at bounding box center [396, 160] width 204 height 18
type input "[PHONE_NUMBER]"
click at [323, 248] on span at bounding box center [395, 249] width 203 height 17
type textarea "HFC"
select select "HFC-Education Fridays"
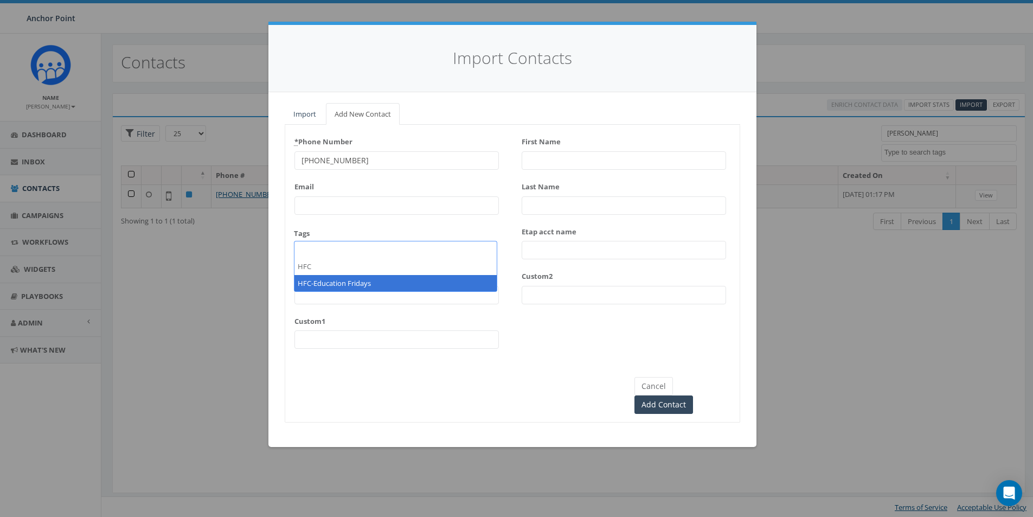
scroll to position [360, 0]
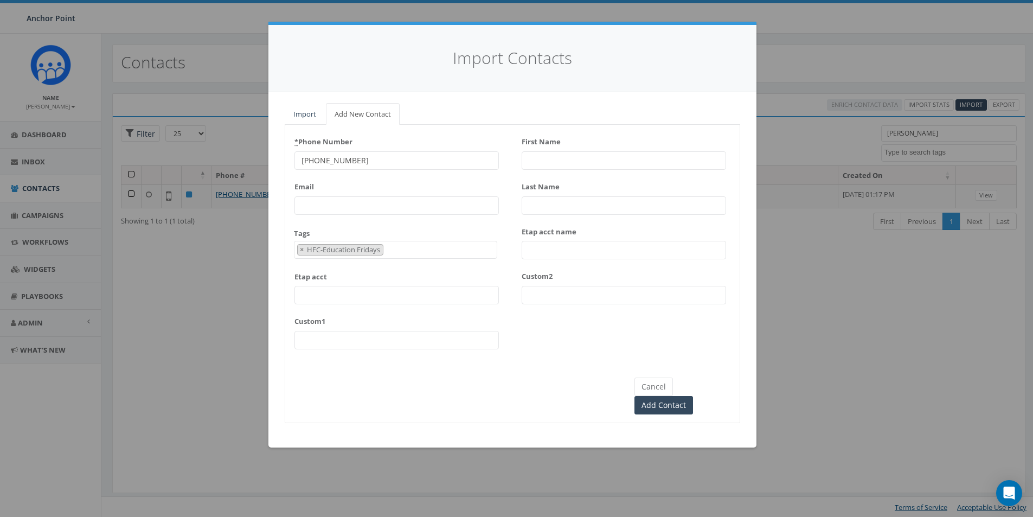
click at [535, 165] on input "First Name" at bounding box center [623, 160] width 204 height 18
type input "[GEOGRAPHIC_DATA]"
click at [558, 206] on input "Dozie" at bounding box center [623, 205] width 204 height 18
type input "[PERSON_NAME]"
click at [693, 396] on input "Add Contact" at bounding box center [663, 405] width 59 height 18
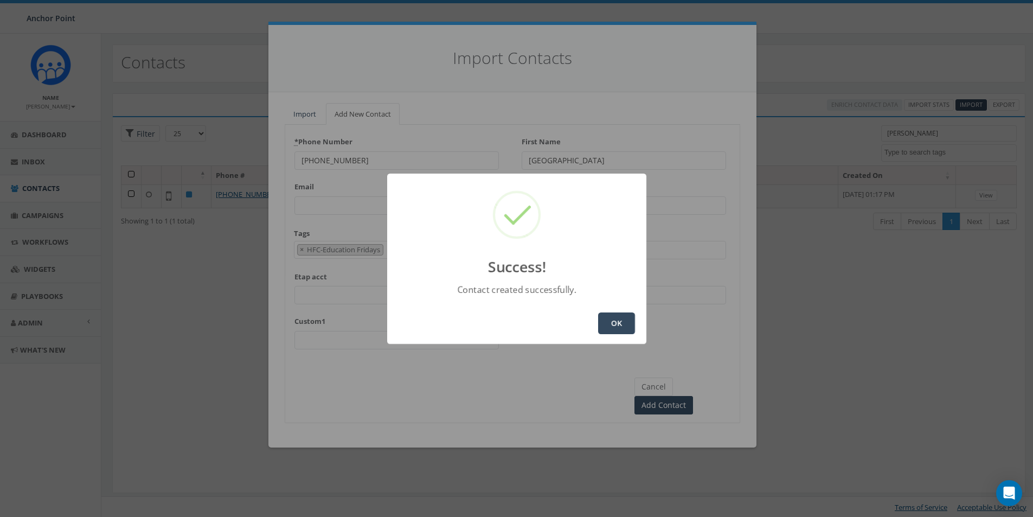
click at [629, 322] on button "OK" at bounding box center [616, 323] width 37 height 22
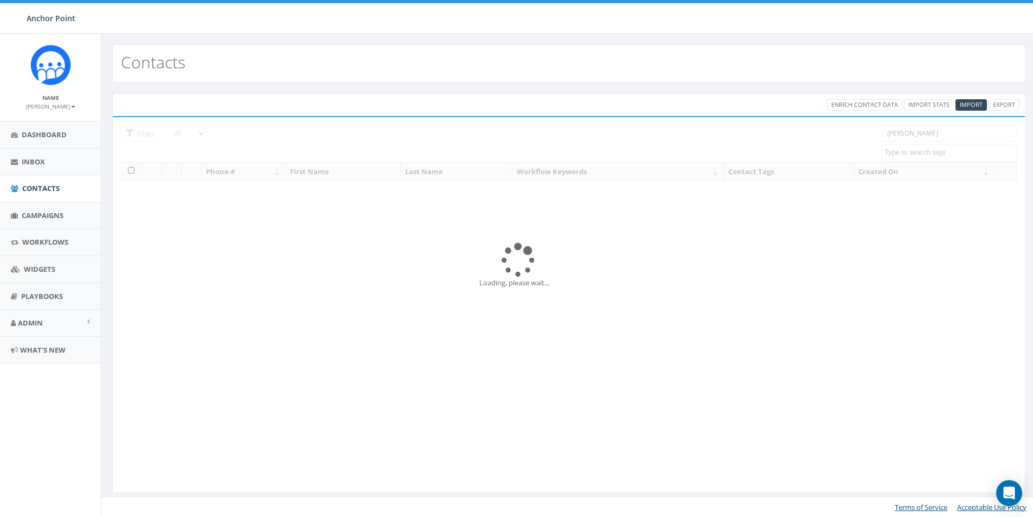
select select
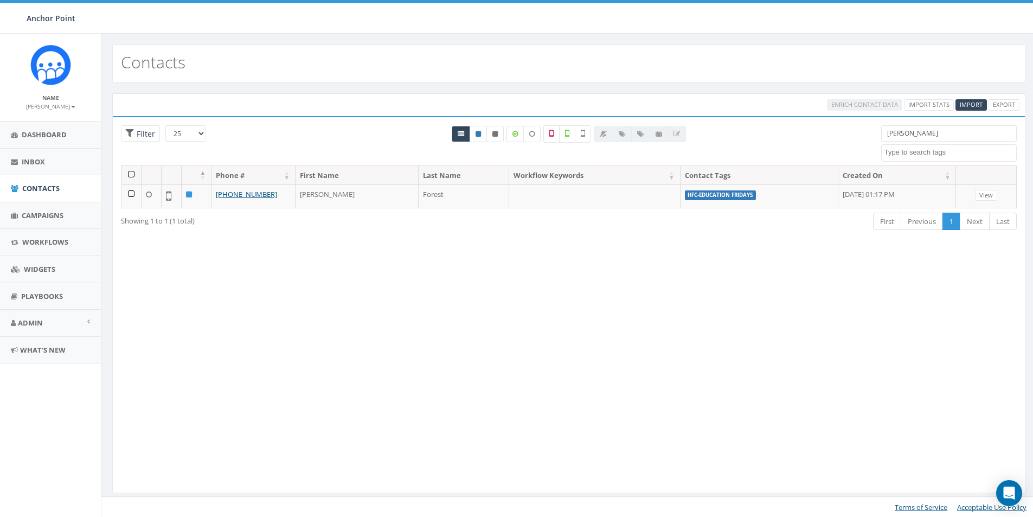
drag, startPoint x: 919, startPoint y: 131, endPoint x: 874, endPoint y: 133, distance: 45.0
click at [874, 133] on div "[PERSON_NAME] 0613 Donor Dinner [DATE] 2024 gala [DATE] 2025 Gala Table Host 20…" at bounding box center [949, 143] width 152 height 36
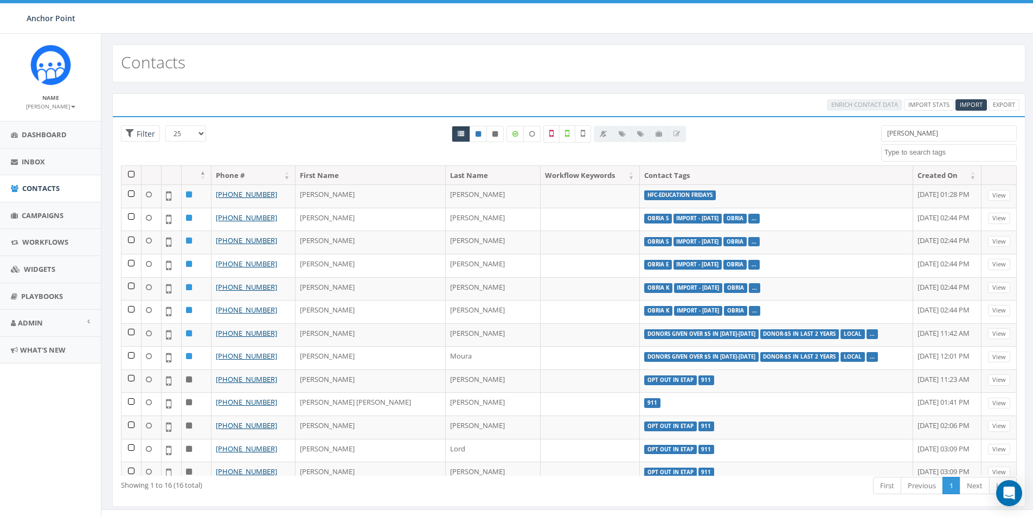
drag, startPoint x: 921, startPoint y: 135, endPoint x: 845, endPoint y: 134, distance: 76.4
click at [845, 134] on div "25 50 100 Filter All 0 contact(s) on current page All 16 contact(s) filtered [P…" at bounding box center [569, 145] width 912 height 40
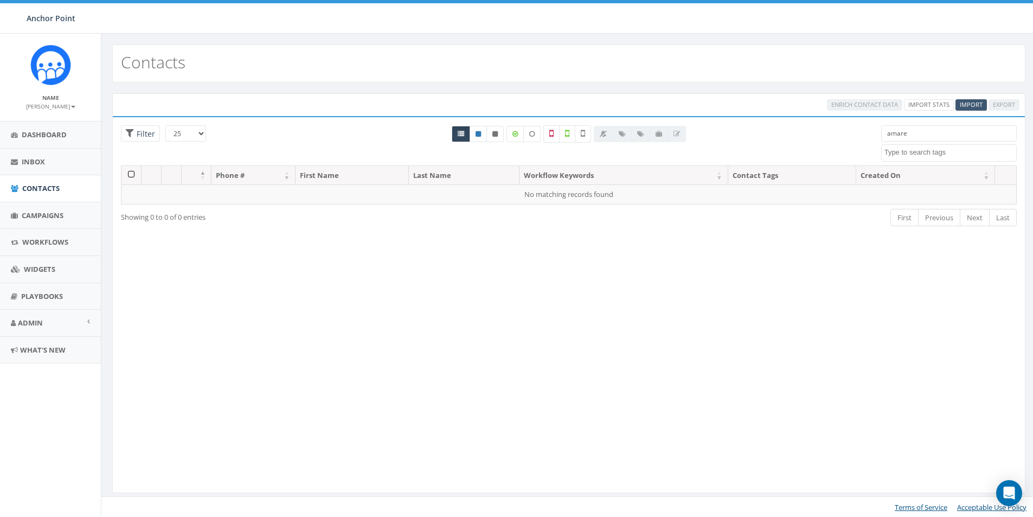
type input "amare"
click at [970, 104] on span "Import" at bounding box center [970, 104] width 23 height 8
select select
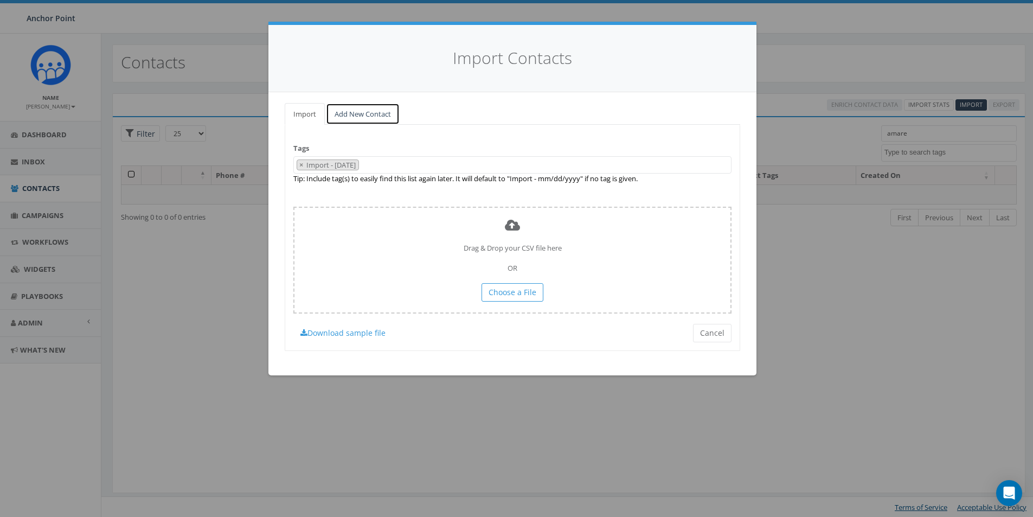
click at [358, 109] on link "Add New Contact" at bounding box center [363, 114] width 74 height 22
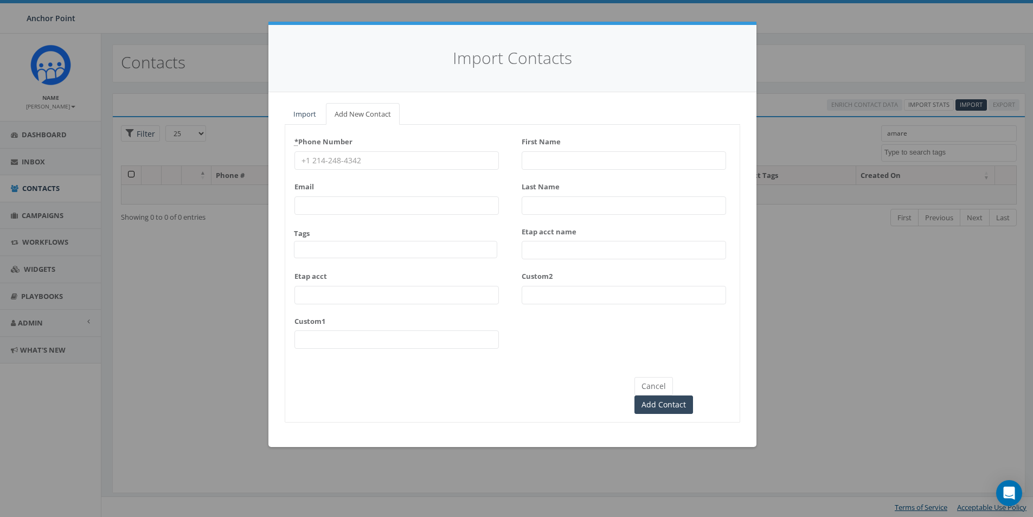
click at [325, 160] on input "* Phone Number" at bounding box center [396, 160] width 204 height 18
type input "[PHONE_NUMBER]"
click at [332, 254] on span at bounding box center [395, 249] width 203 height 17
type textarea "HFC"
select select "HFC-Education Fridays"
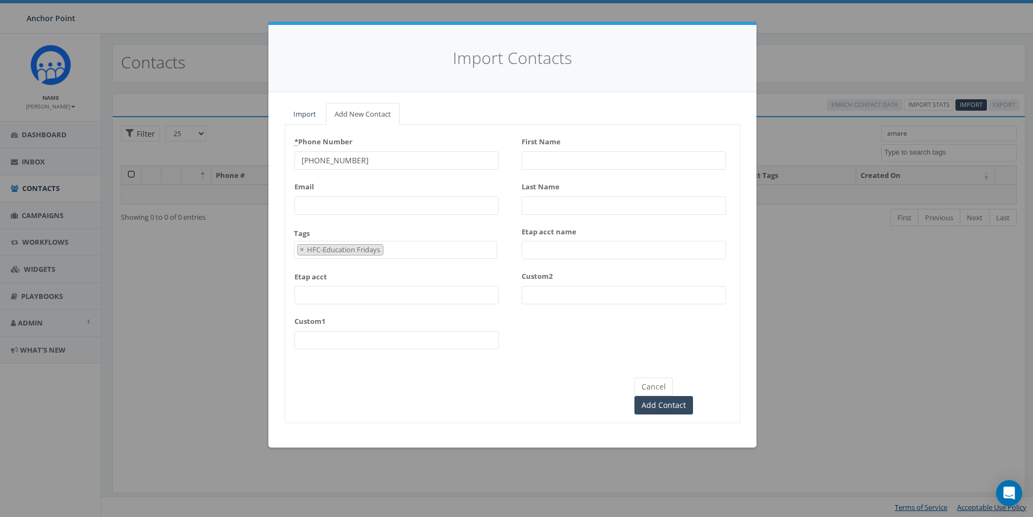
scroll to position [360, 0]
click at [542, 153] on input "First Name" at bounding box center [623, 160] width 204 height 18
type input "Amare"
type input "Wiley"
click at [691, 396] on input "Add Contact" at bounding box center [663, 405] width 59 height 18
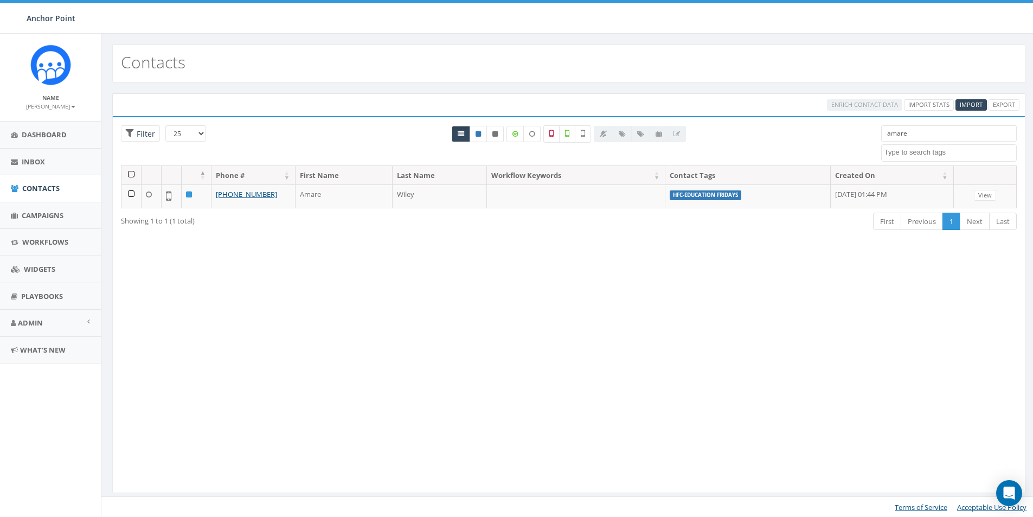
select select
